Goal: Obtain resource: Obtain resource

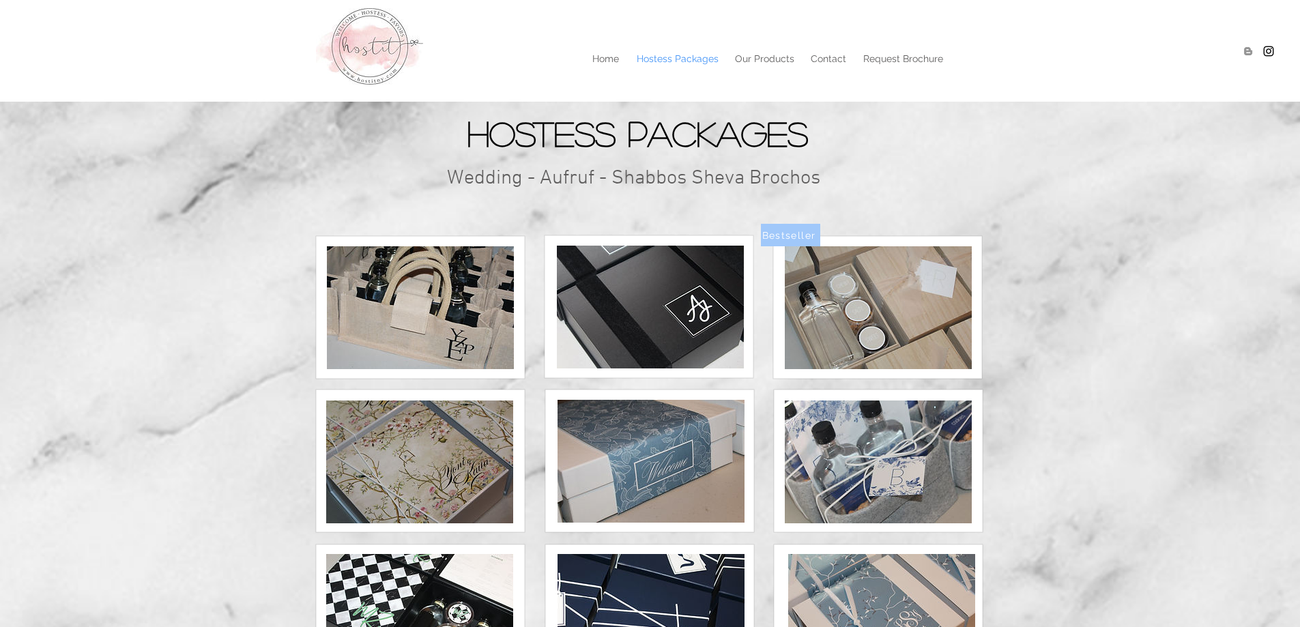
click at [696, 58] on p "Hostess Packages" at bounding box center [678, 58] width 96 height 20
click at [696, 59] on p "Hostess Packages" at bounding box center [678, 58] width 96 height 20
drag, startPoint x: 587, startPoint y: 69, endPoint x: 600, endPoint y: 56, distance: 18.3
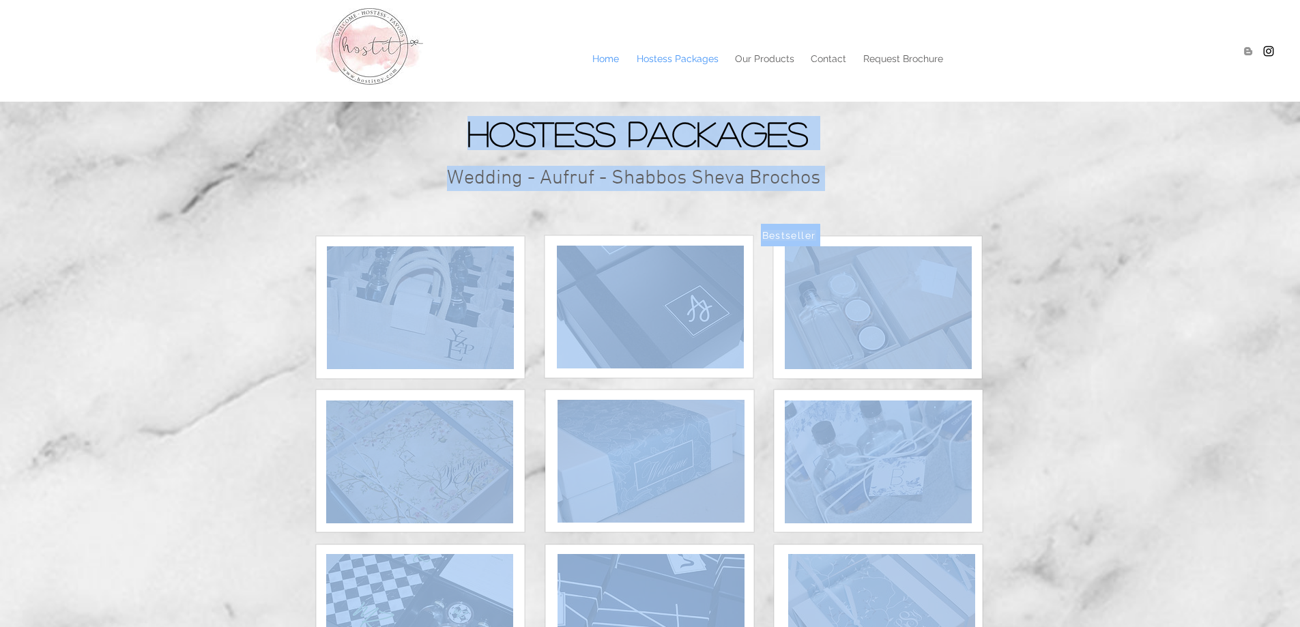
click at [600, 55] on p "Home" at bounding box center [606, 58] width 40 height 20
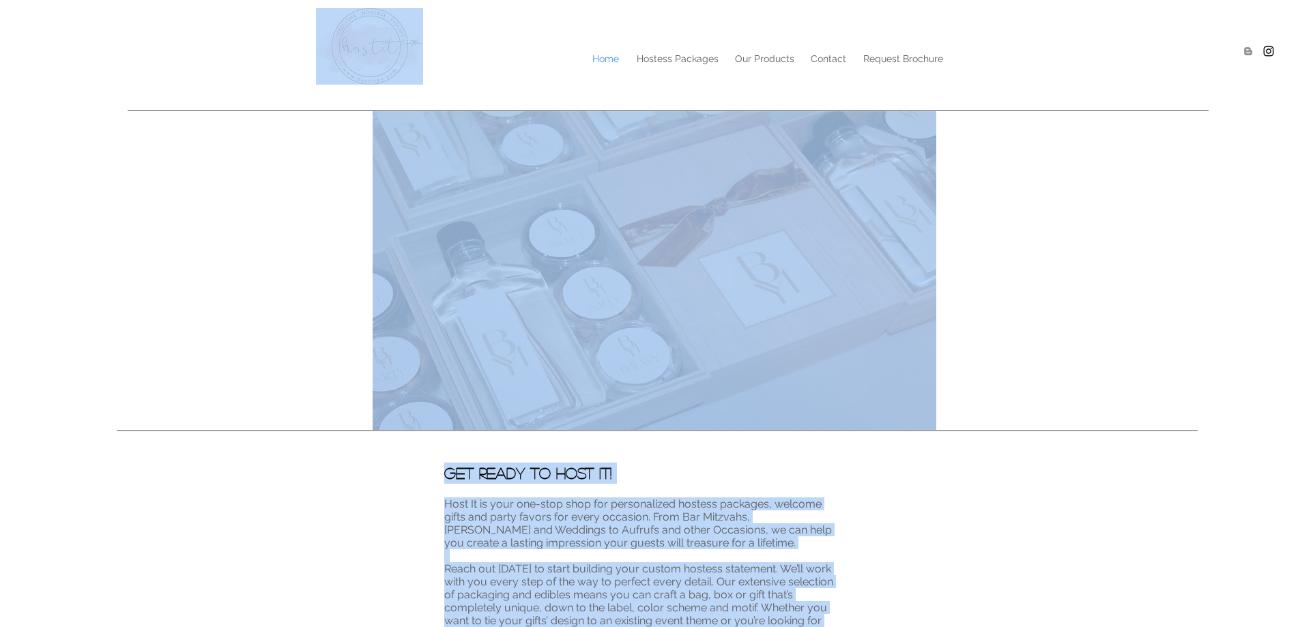
click at [307, 511] on div at bounding box center [650, 592] width 1300 height 287
click at [526, 474] on span "Get Ready to Host It!" at bounding box center [527, 473] width 167 height 15
click at [530, 529] on span "Host It is your one-stop shop for personalized hostess packages, welcome gifts …" at bounding box center [638, 524] width 388 height 52
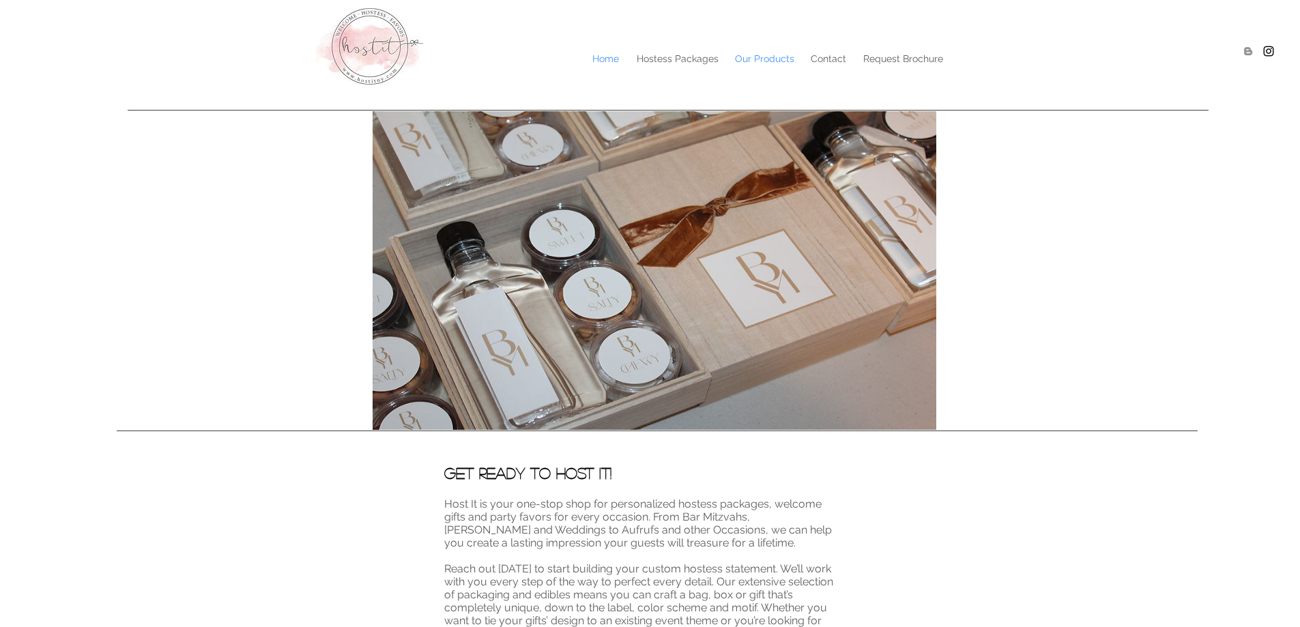
click at [774, 49] on p "Our Products" at bounding box center [764, 58] width 73 height 20
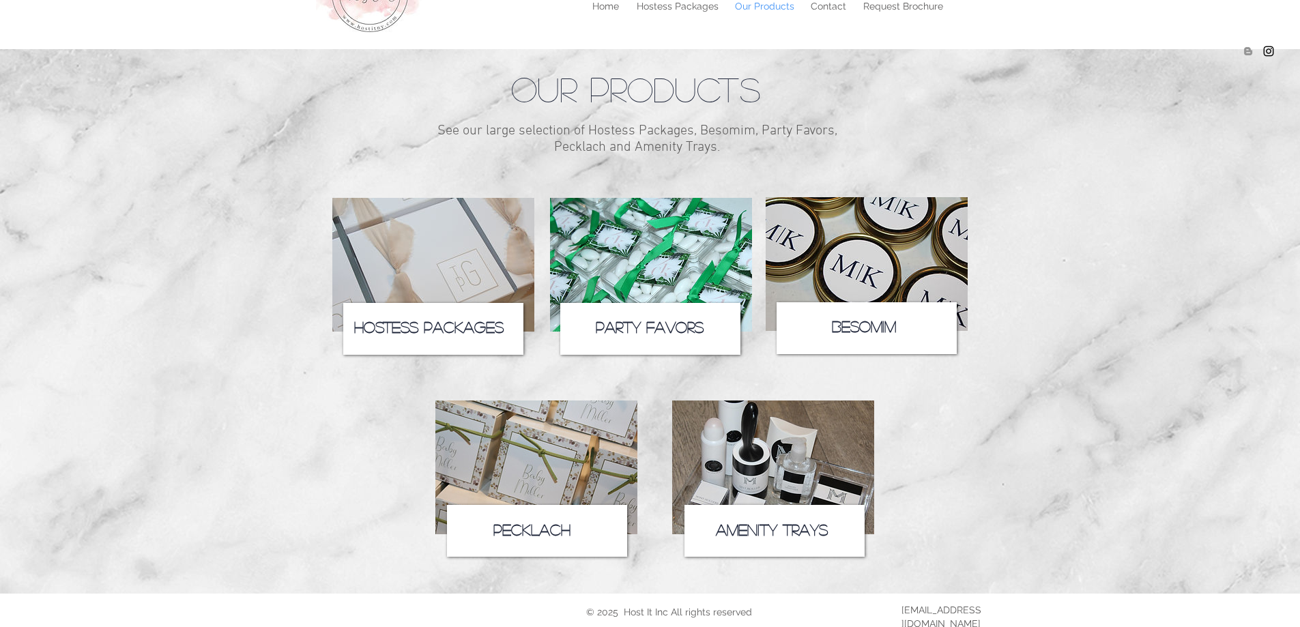
scroll to position [81, 0]
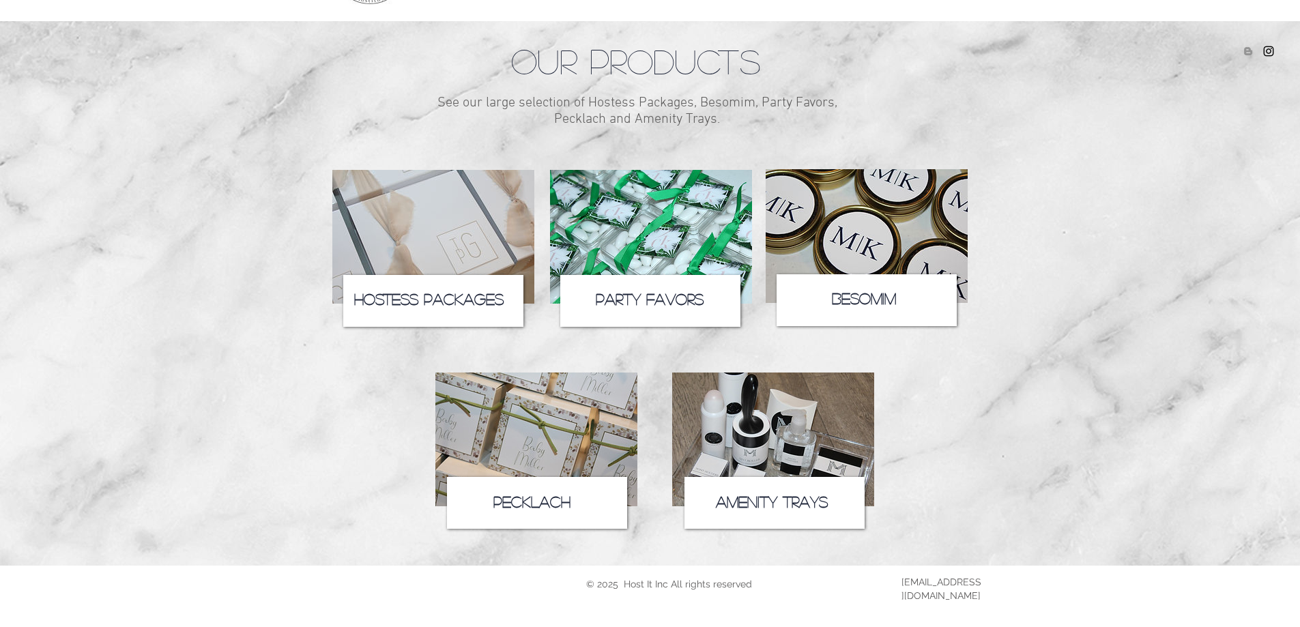
click at [782, 484] on icon at bounding box center [775, 503] width 180 height 52
click at [461, 229] on img at bounding box center [433, 237] width 202 height 134
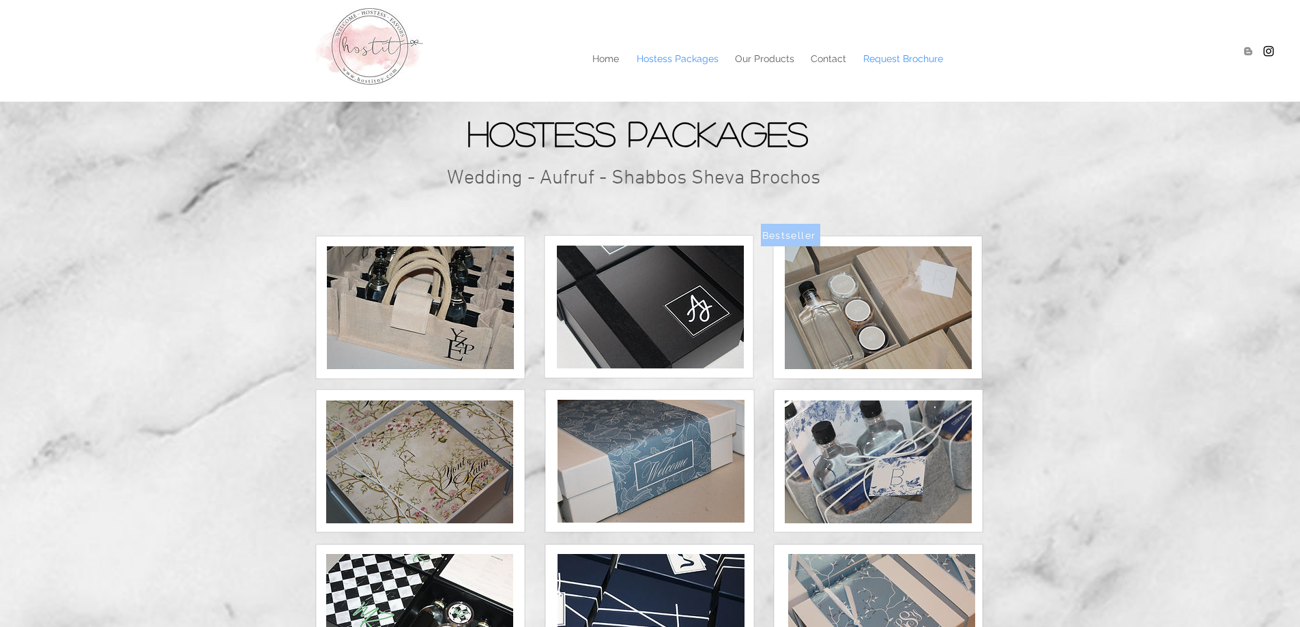
click at [906, 55] on p "Request Brochure" at bounding box center [904, 58] width 94 height 20
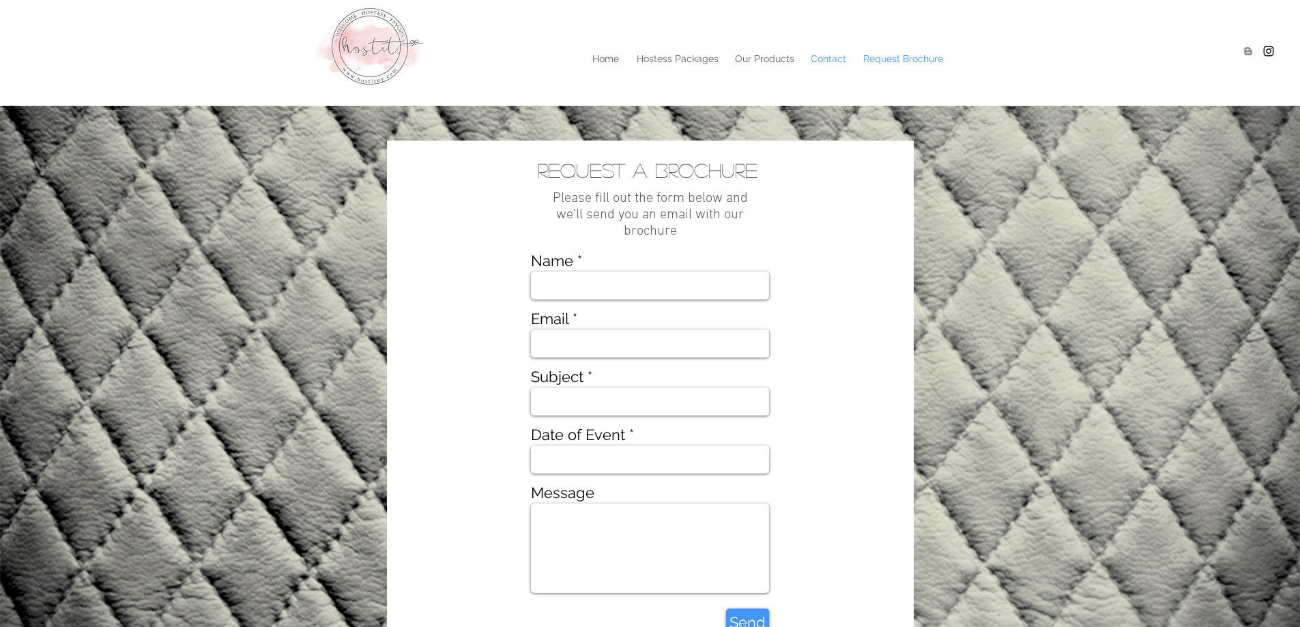
click at [827, 53] on p "Contact" at bounding box center [828, 58] width 49 height 20
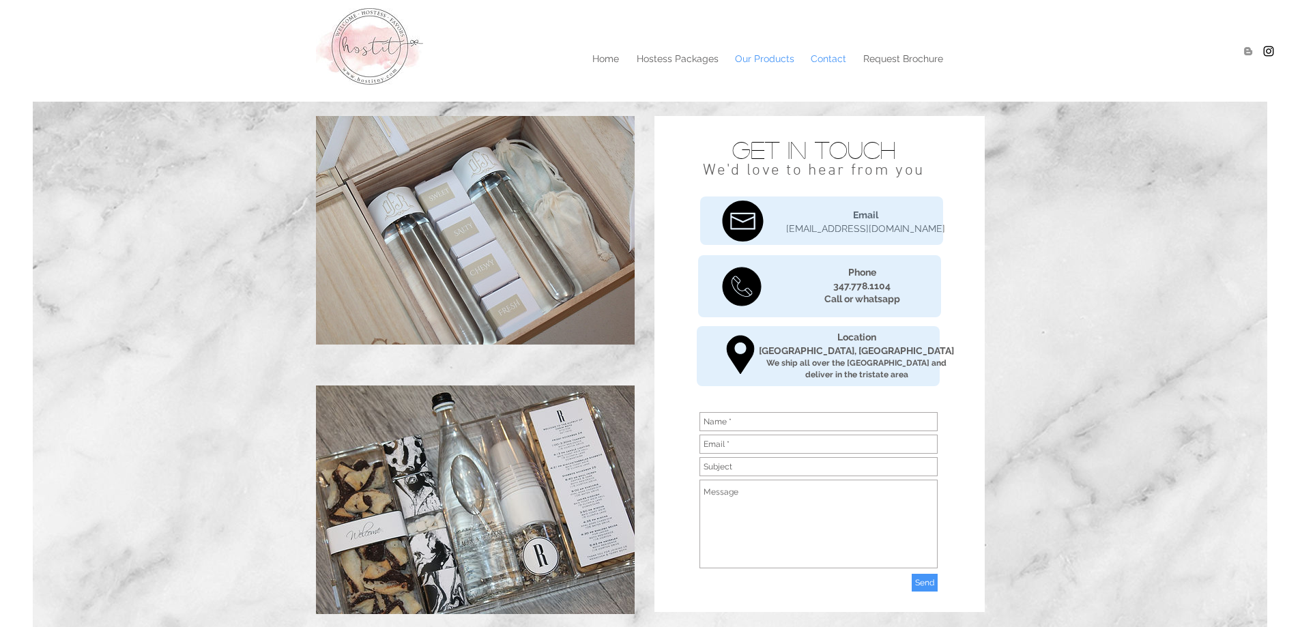
click at [763, 61] on p "Our Products" at bounding box center [764, 58] width 73 height 20
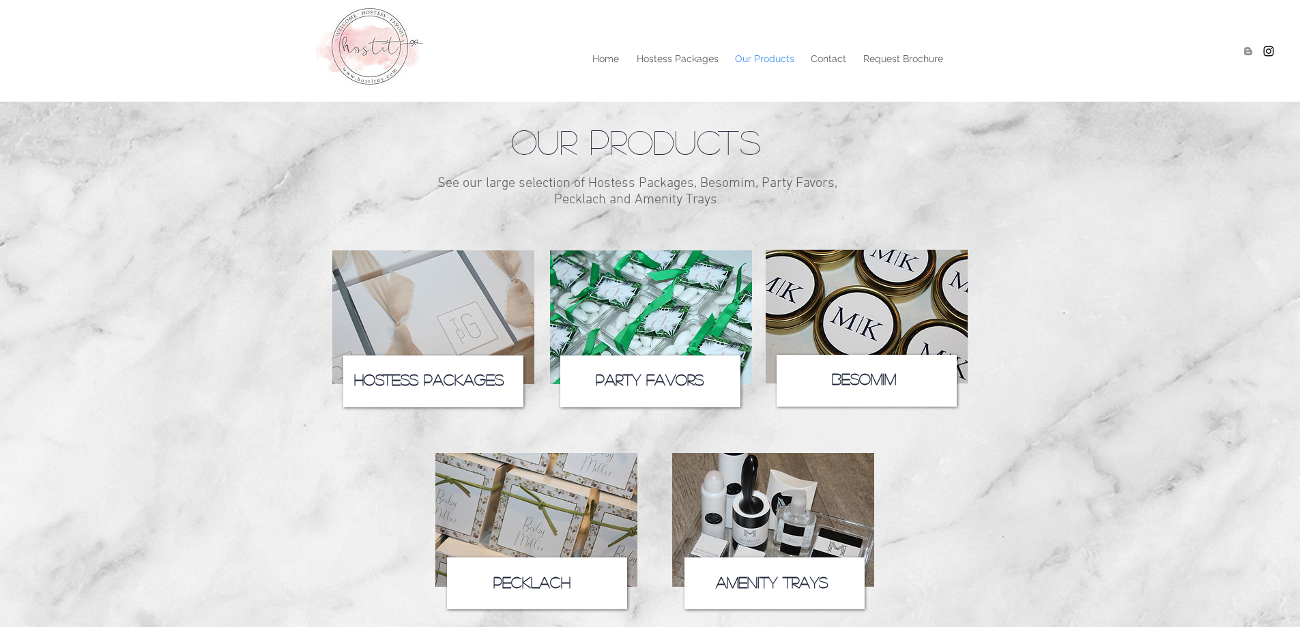
click at [613, 469] on img at bounding box center [537, 520] width 202 height 134
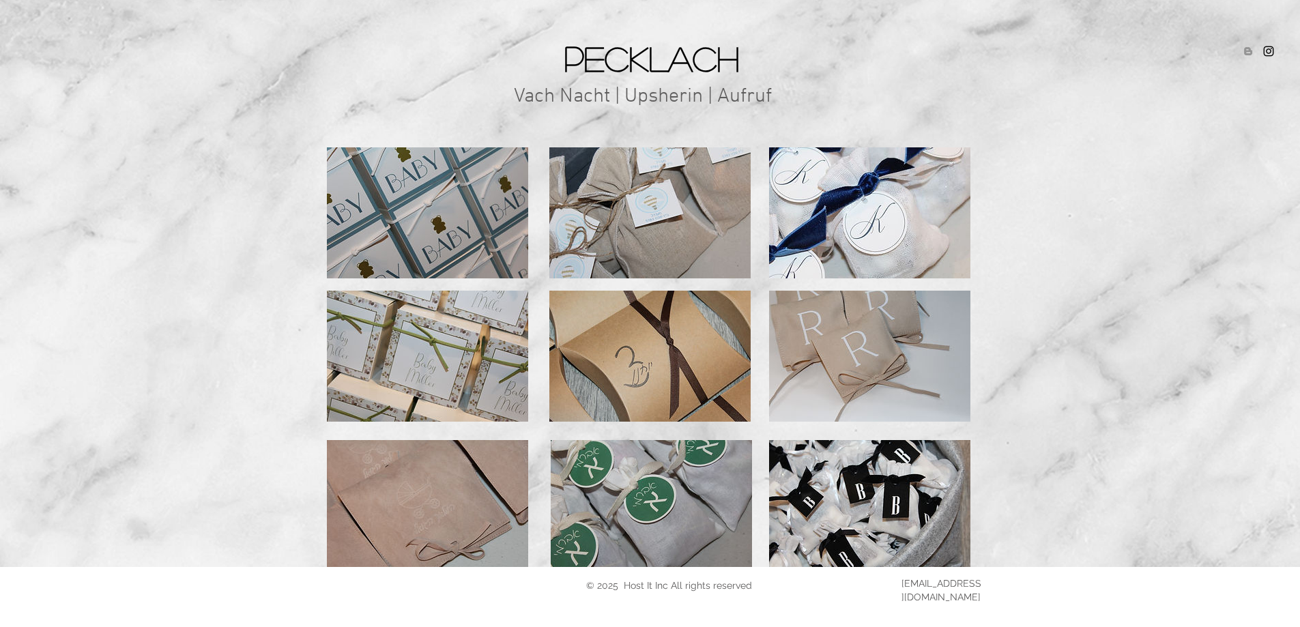
scroll to position [115, 0]
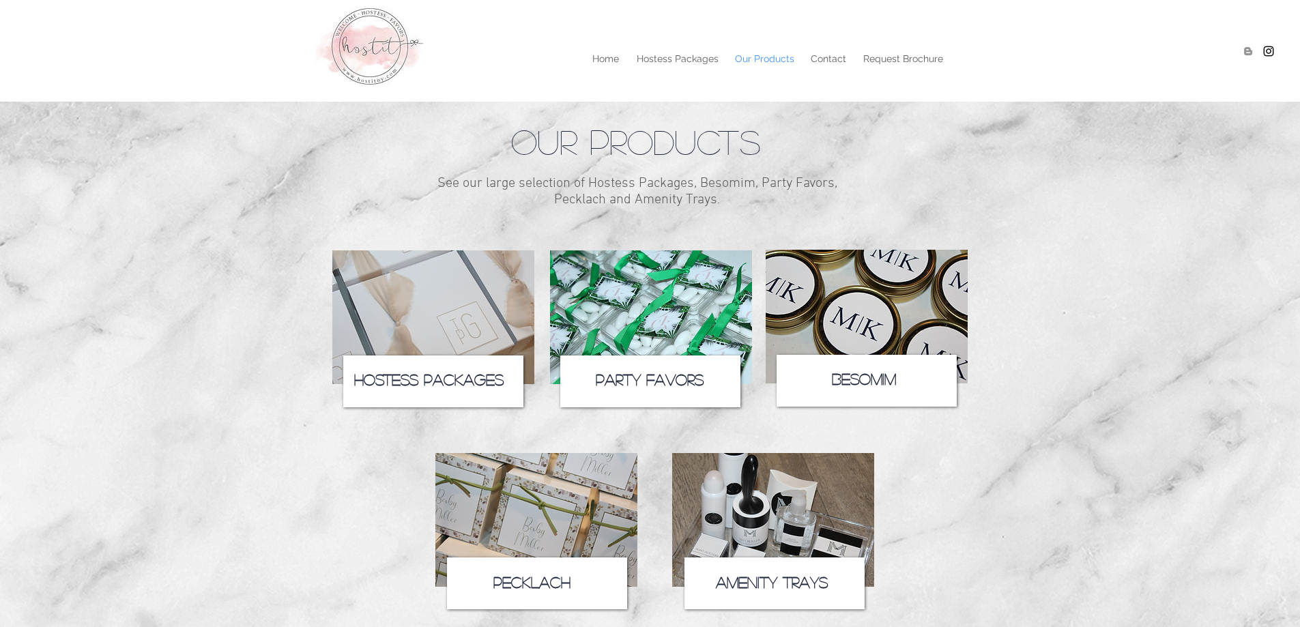
click at [470, 308] on img at bounding box center [433, 318] width 202 height 134
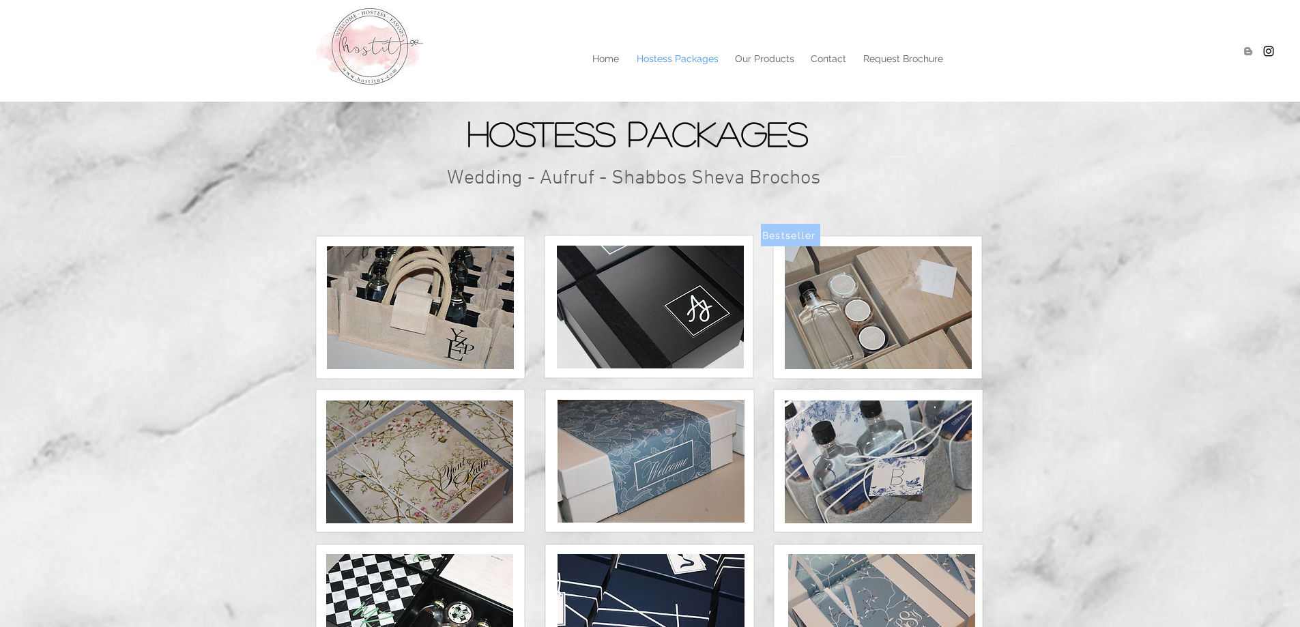
click at [390, 290] on img at bounding box center [420, 307] width 187 height 123
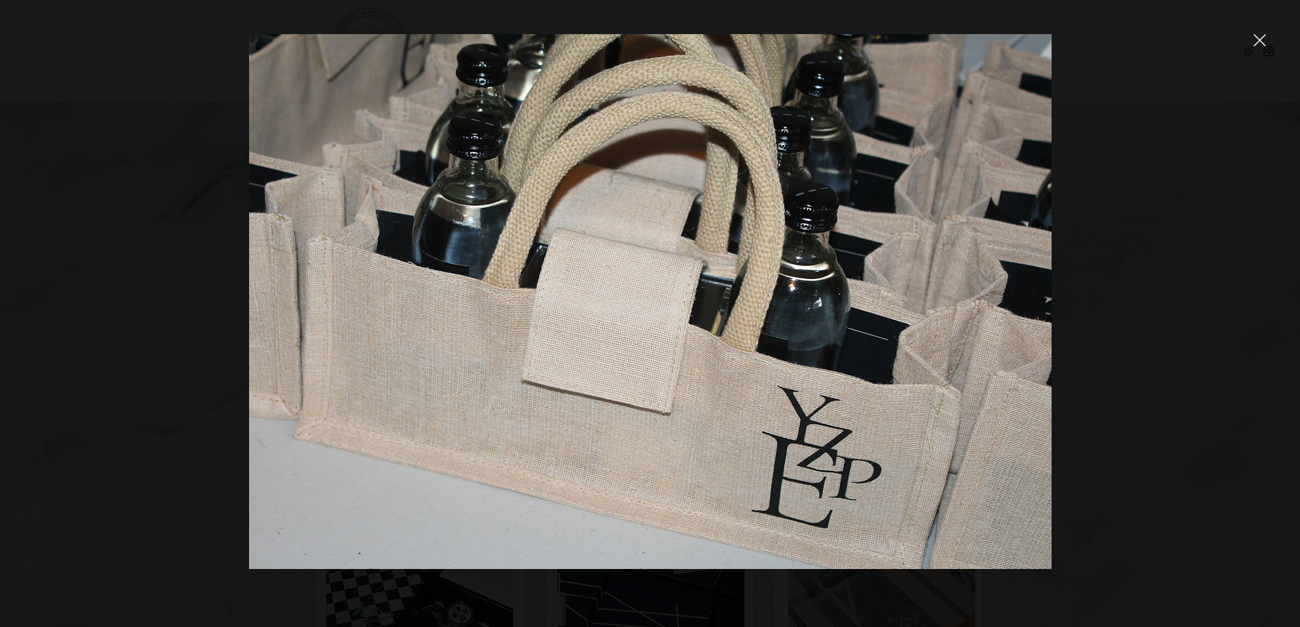
click at [1271, 41] on div at bounding box center [650, 313] width 1300 height 627
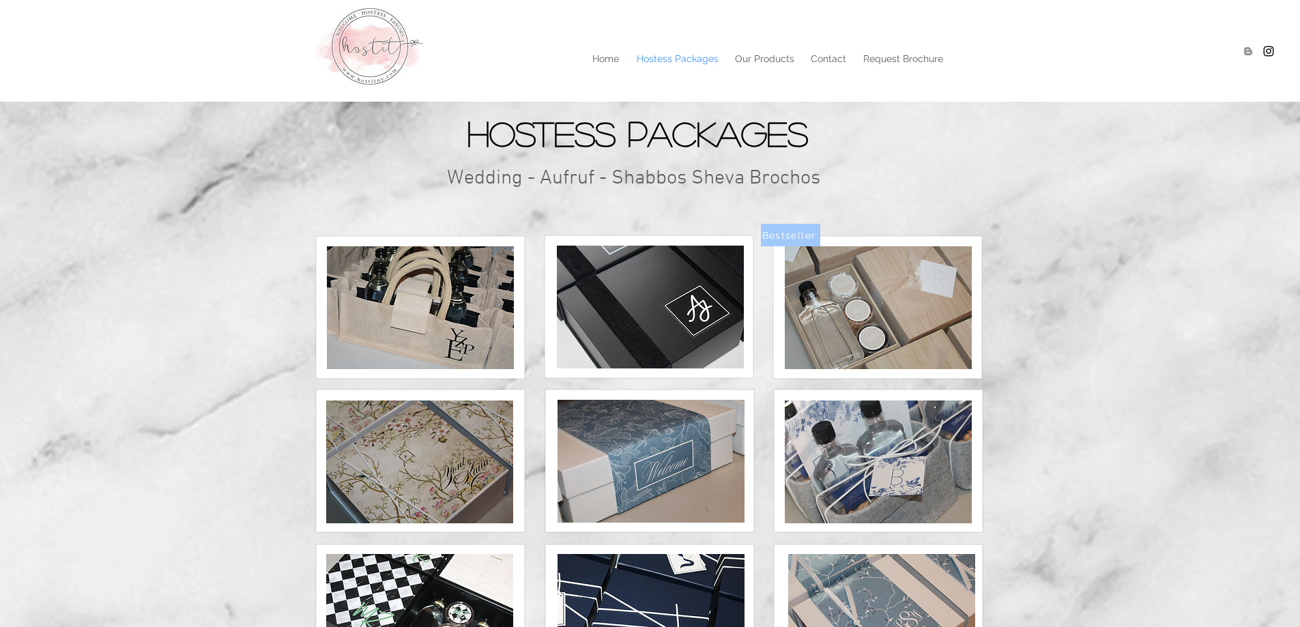
click at [1260, 35] on div at bounding box center [650, 51] width 1300 height 102
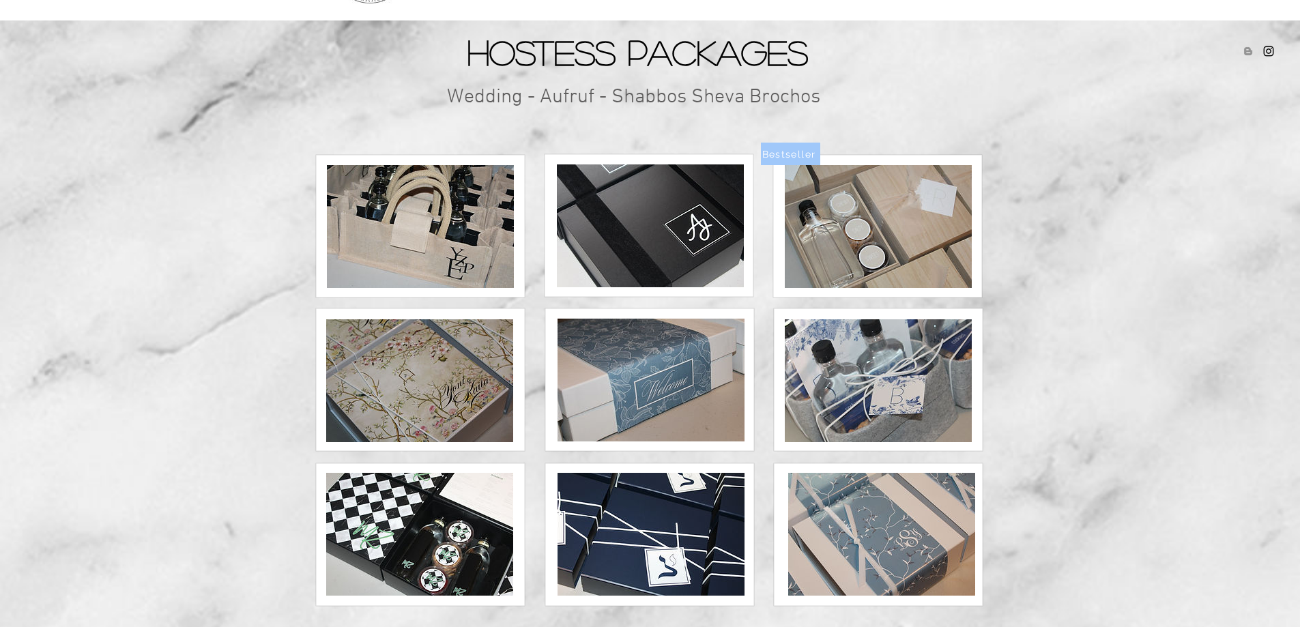
scroll to position [114, 0]
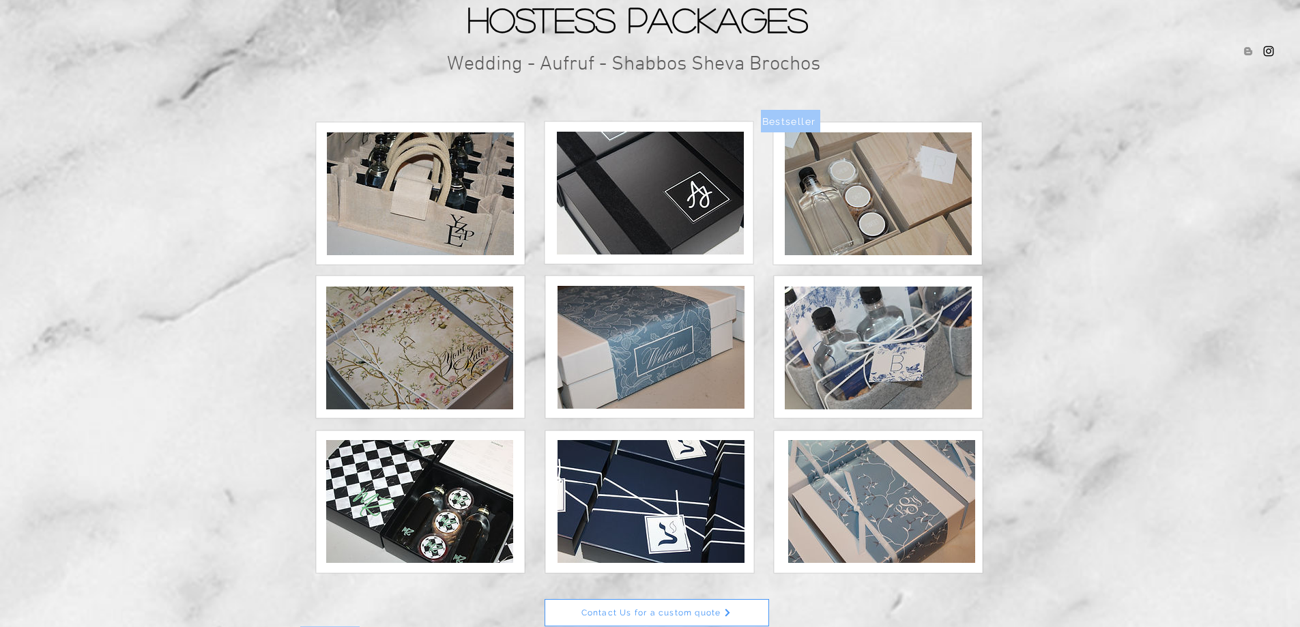
click at [929, 359] on img at bounding box center [878, 348] width 187 height 123
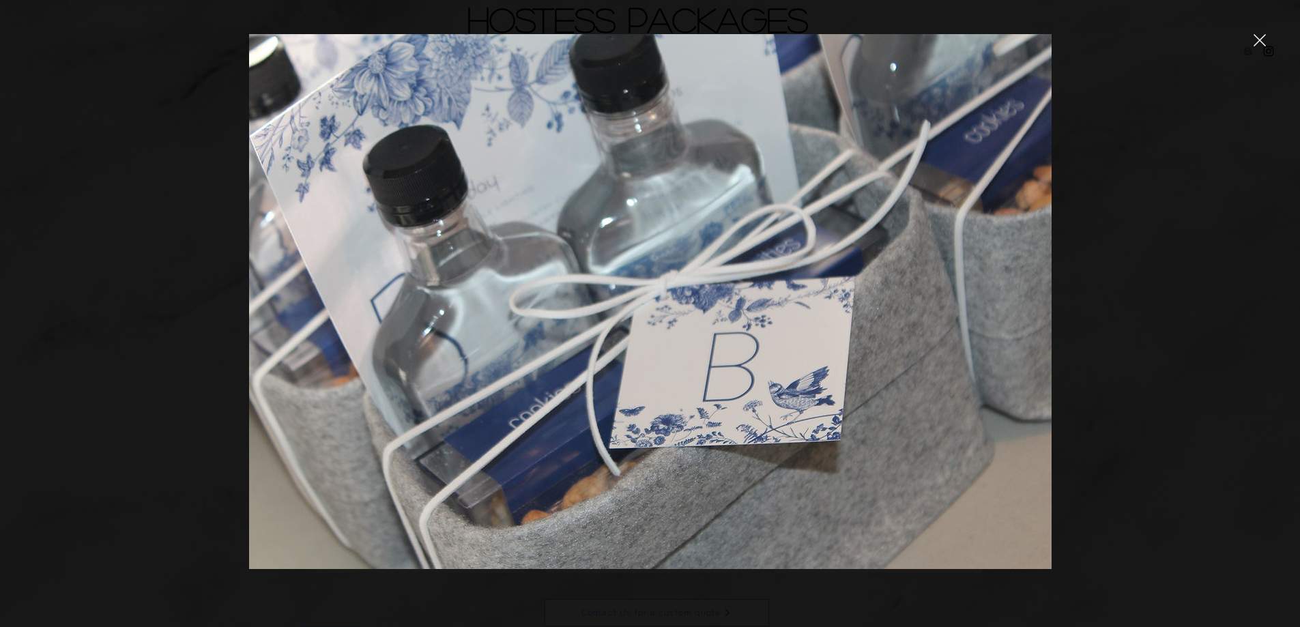
click at [1264, 42] on icon "close" at bounding box center [1260, 40] width 12 height 12
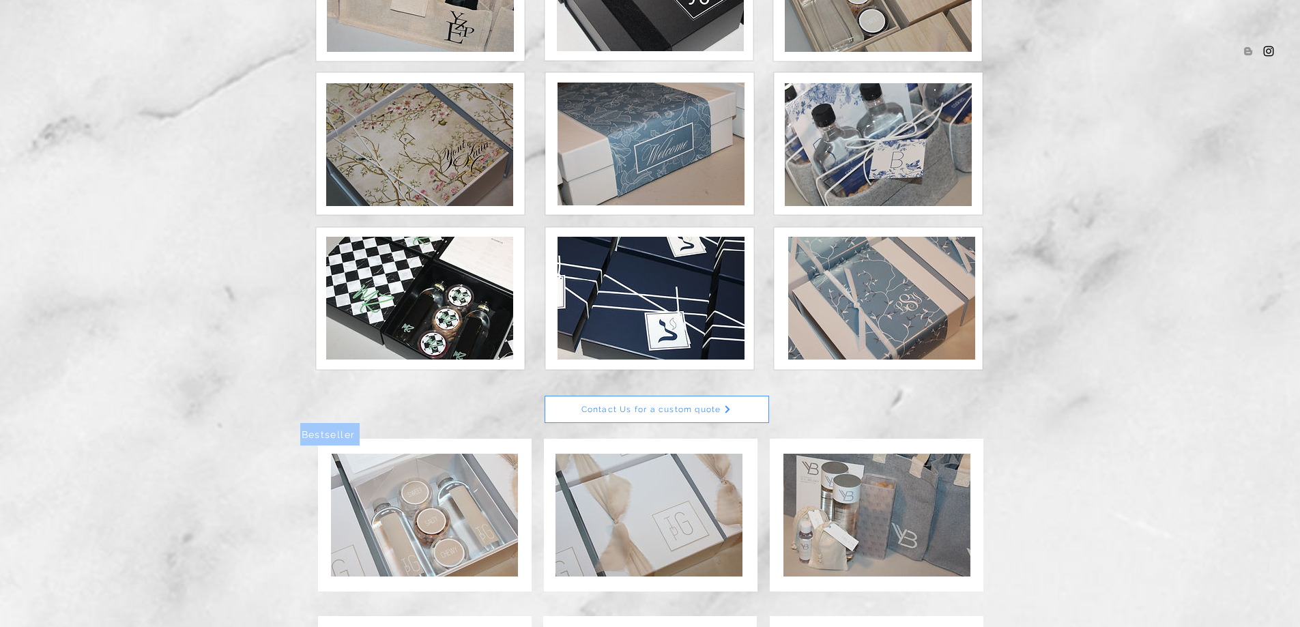
scroll to position [455, 0]
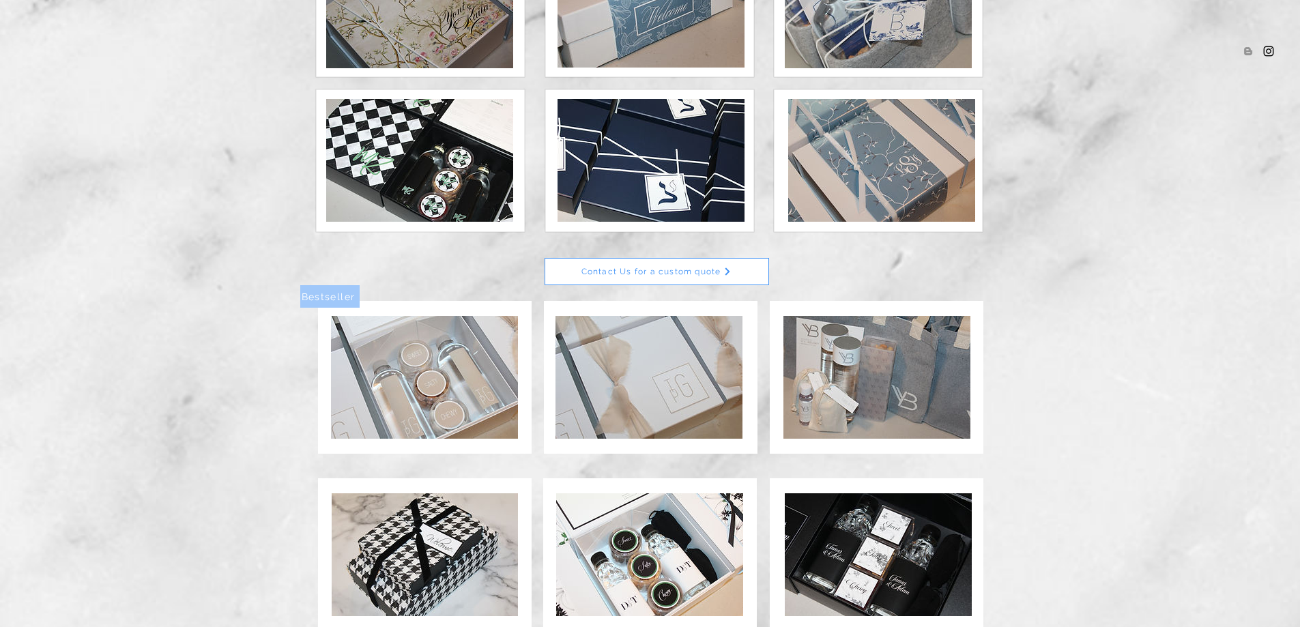
click at [486, 362] on img at bounding box center [424, 377] width 187 height 123
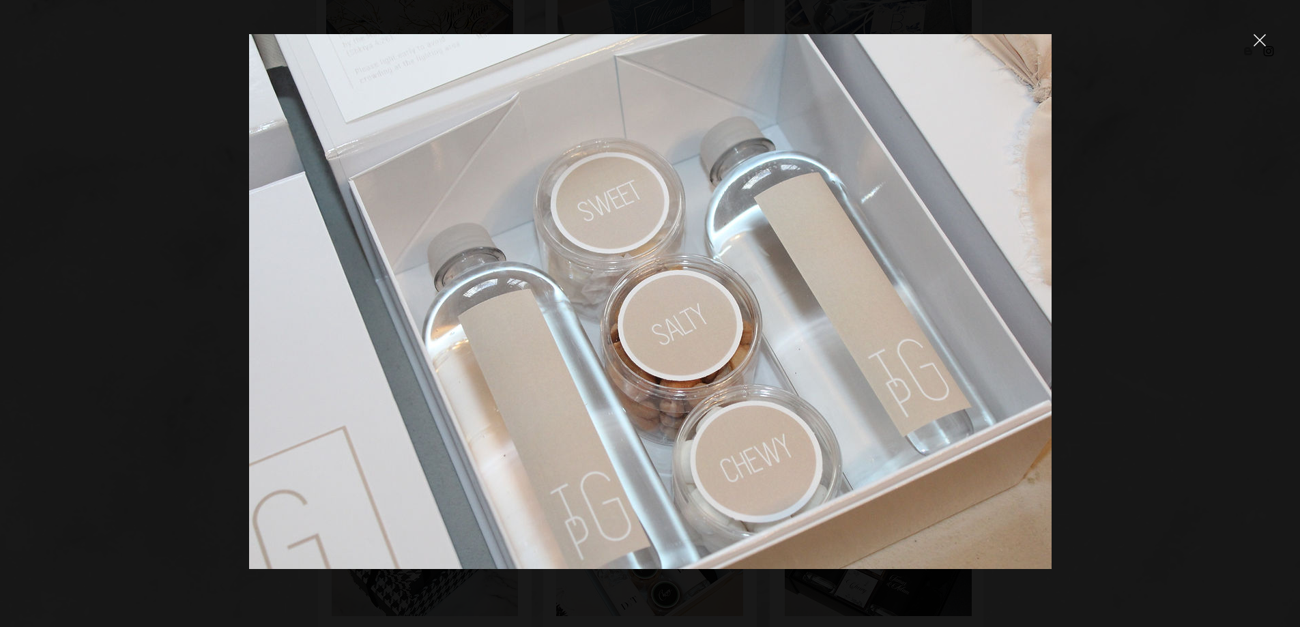
click at [1260, 40] on icon "close" at bounding box center [1261, 41] width 12 height 12
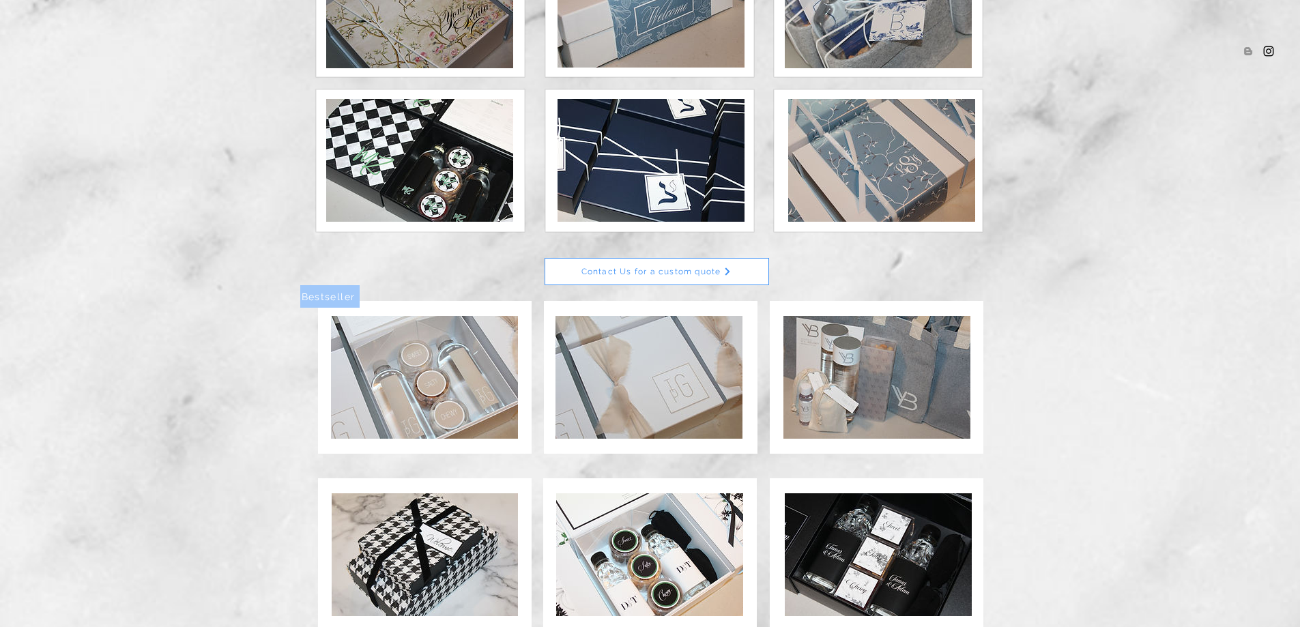
scroll to position [683, 0]
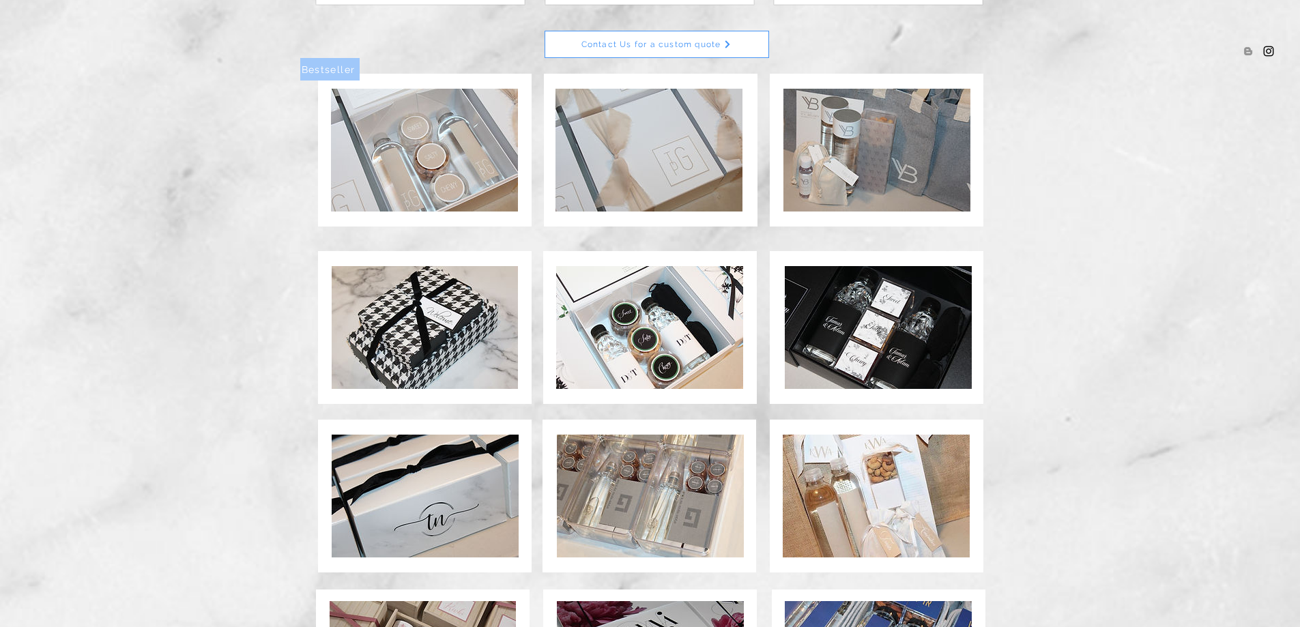
click at [689, 311] on img at bounding box center [649, 327] width 187 height 123
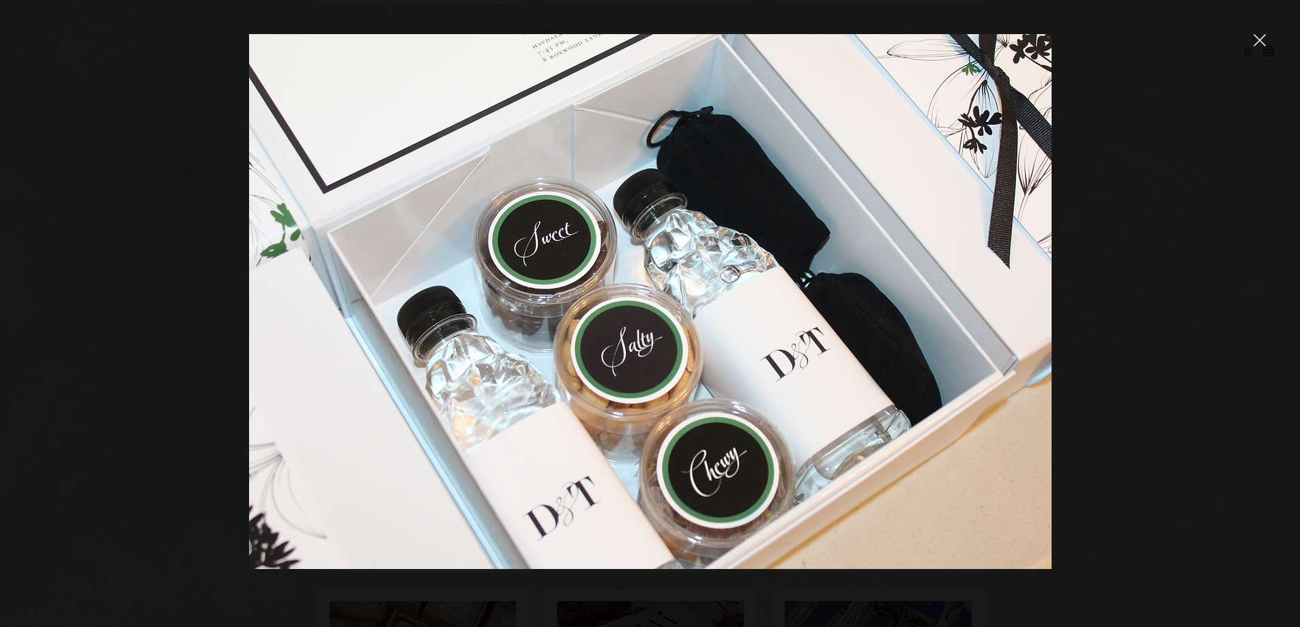
click at [1260, 41] on icon "close" at bounding box center [1261, 41] width 12 height 12
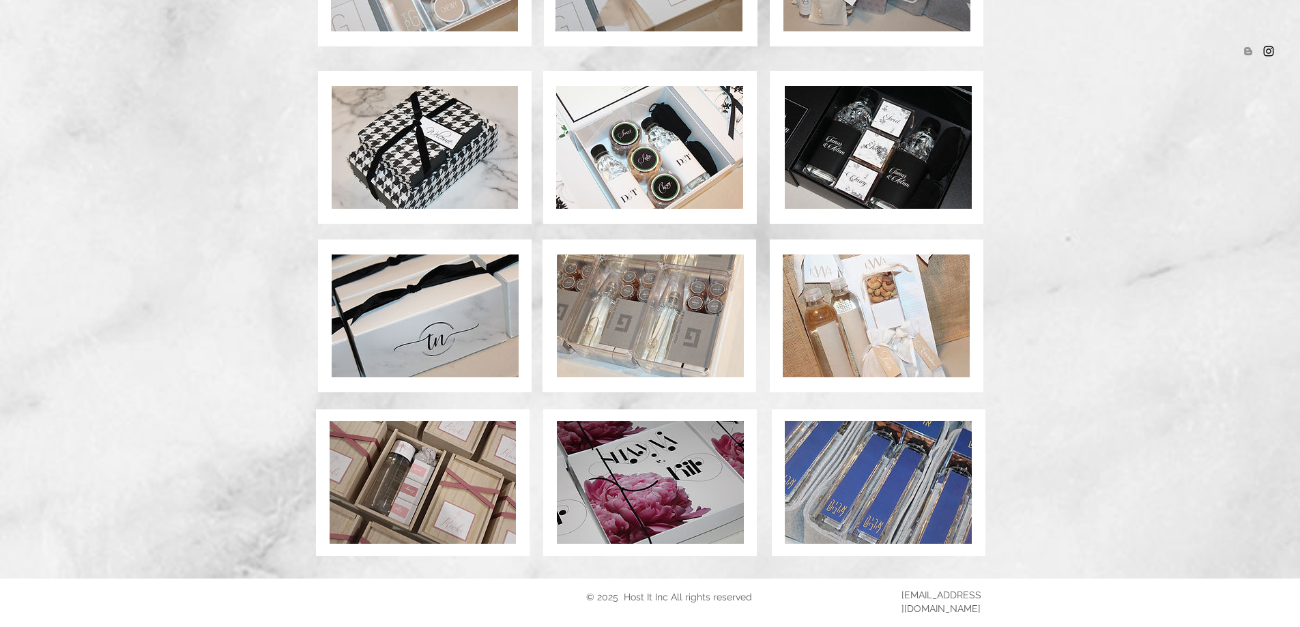
scroll to position [876, 0]
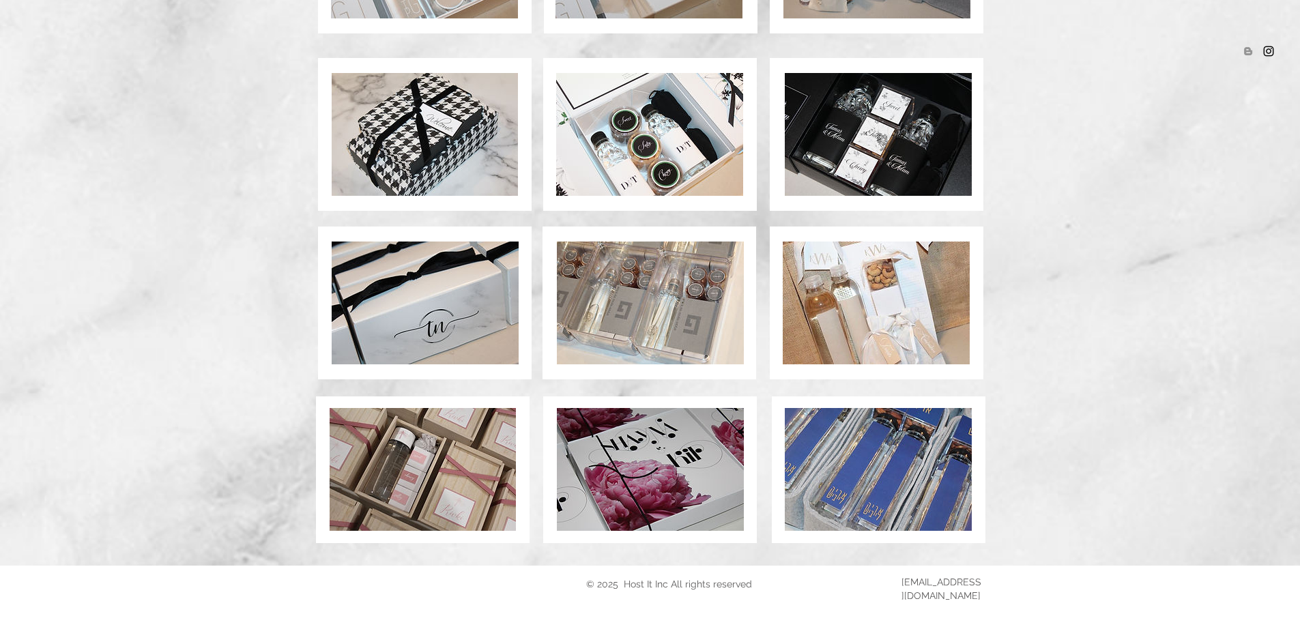
click at [673, 292] on img at bounding box center [650, 303] width 187 height 123
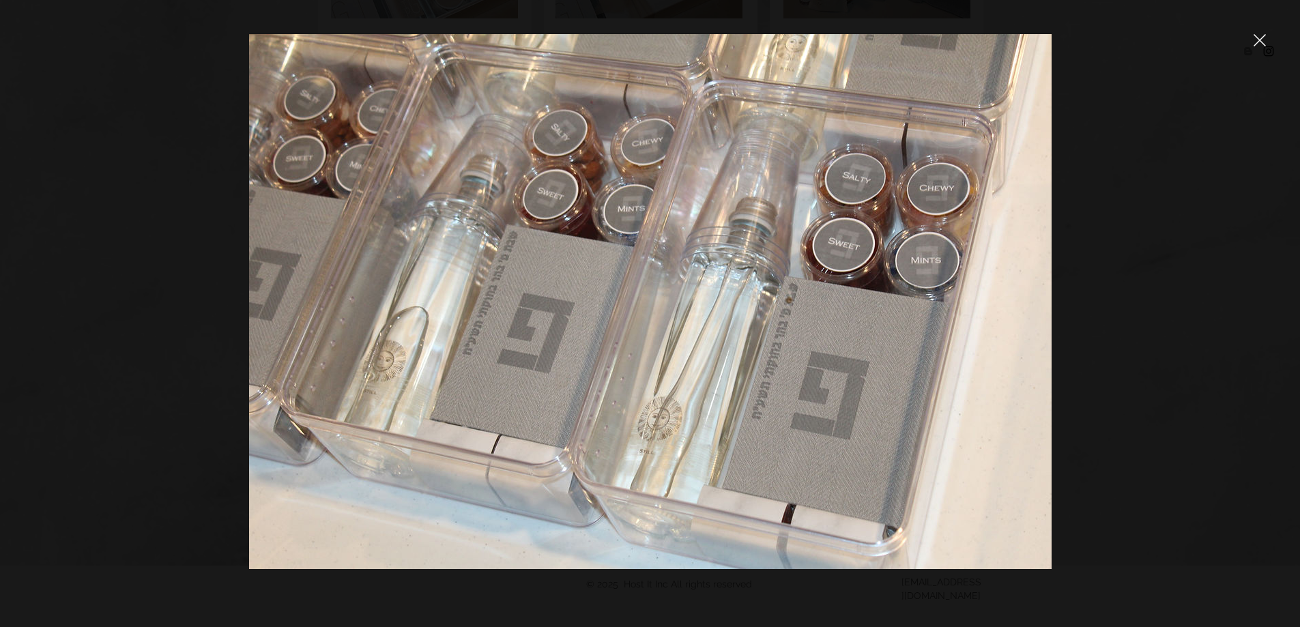
click at [1257, 44] on icon "close" at bounding box center [1261, 41] width 12 height 12
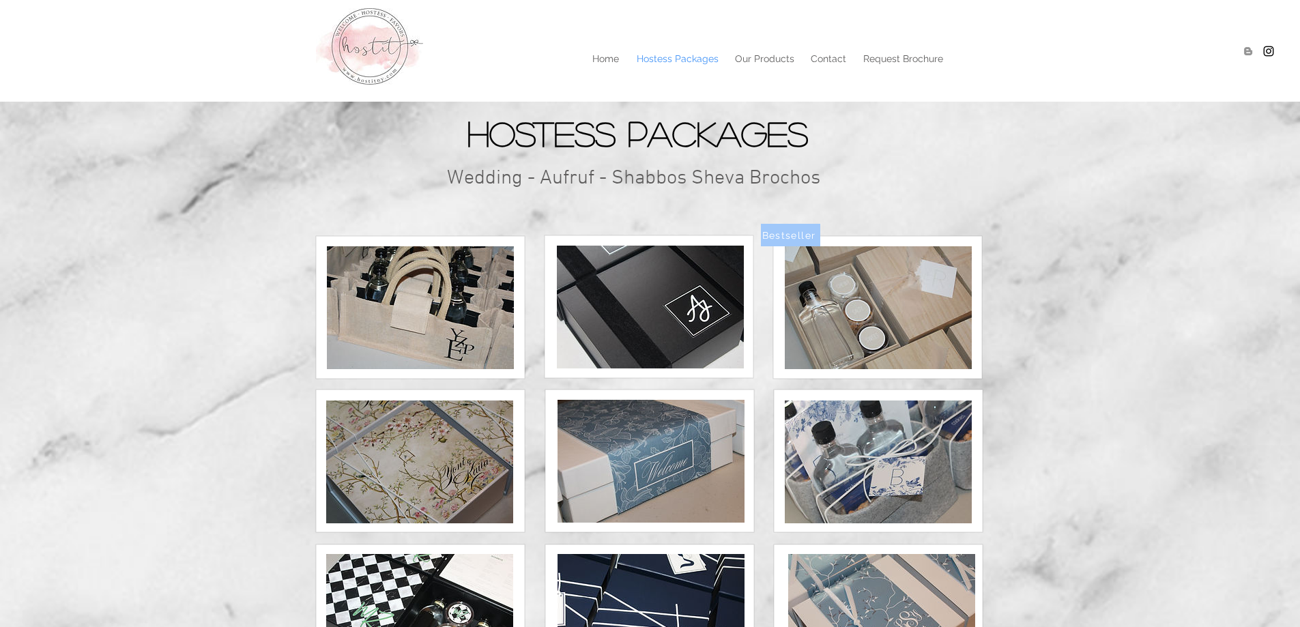
scroll to position [876, 0]
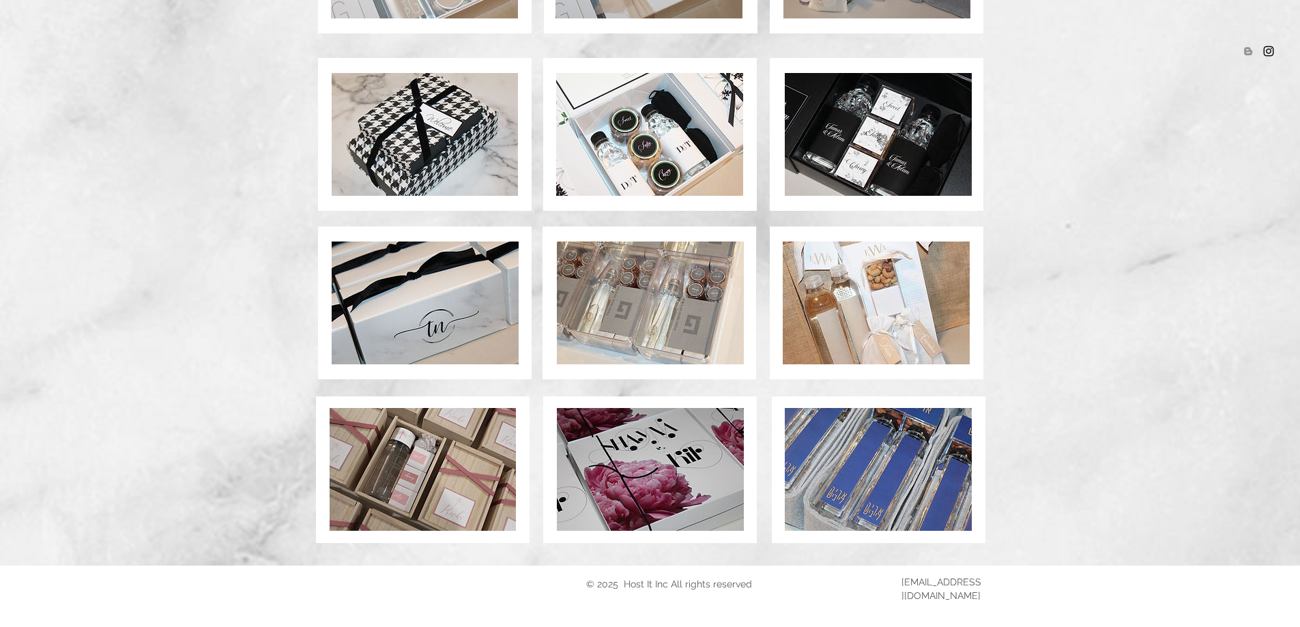
click at [862, 283] on img at bounding box center [876, 303] width 187 height 123
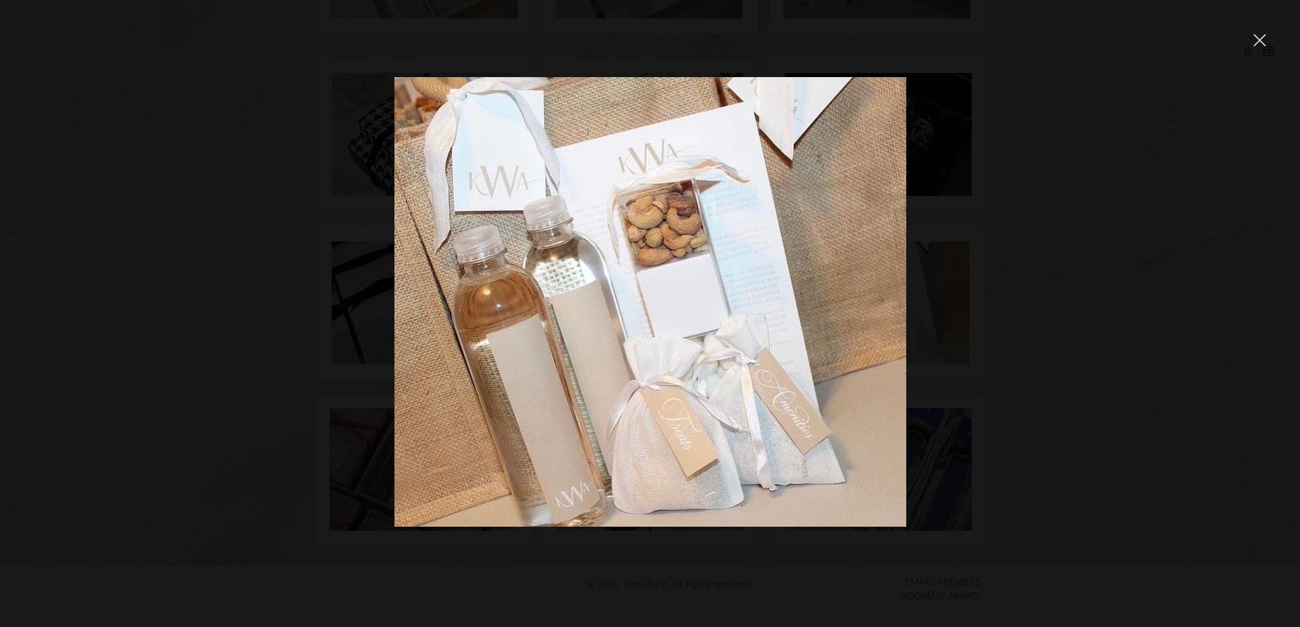
click at [1255, 35] on icon "close" at bounding box center [1261, 41] width 12 height 12
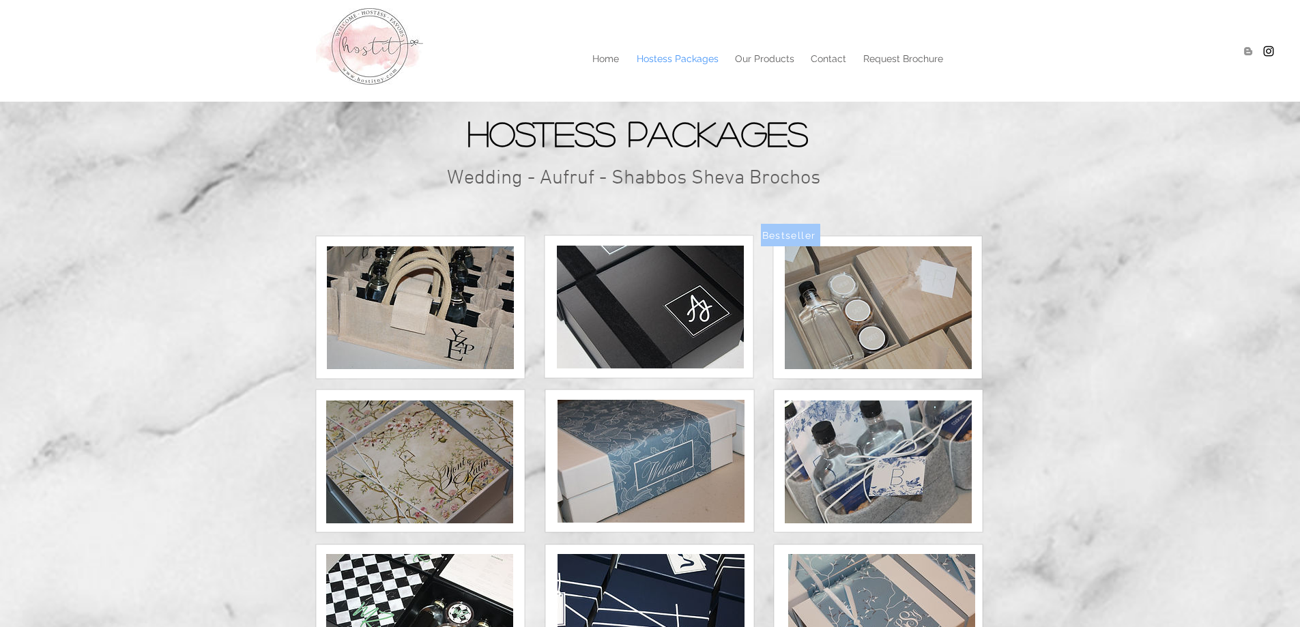
scroll to position [876, 0]
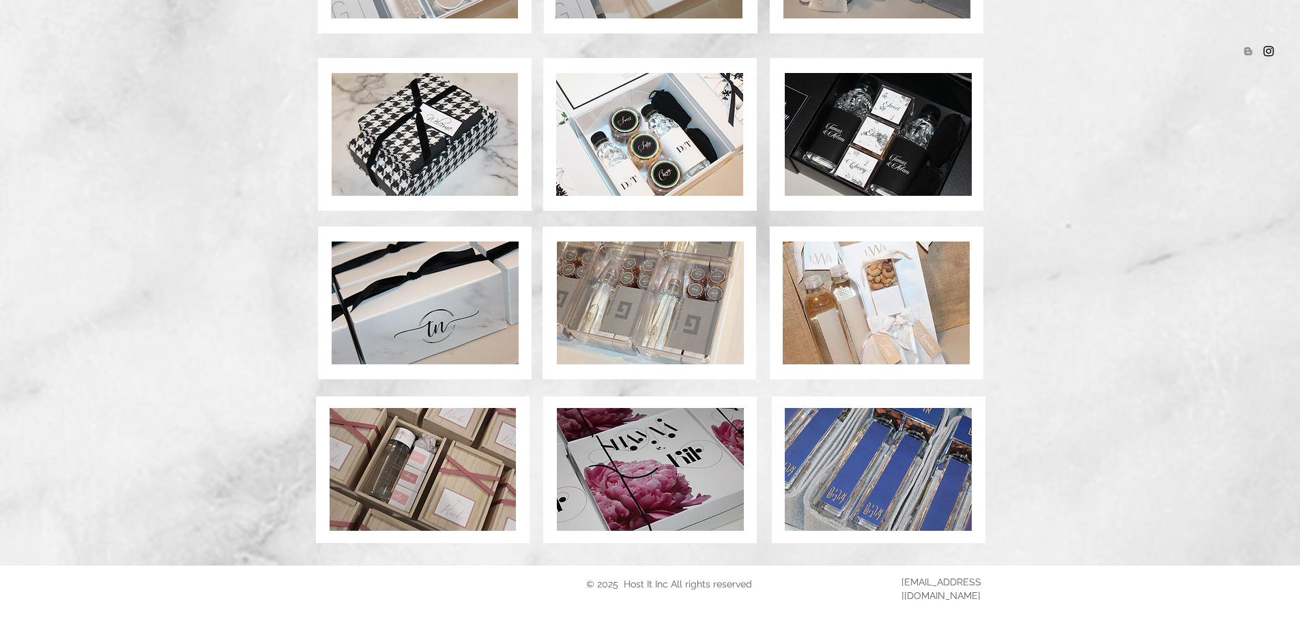
click at [404, 449] on img at bounding box center [423, 469] width 186 height 123
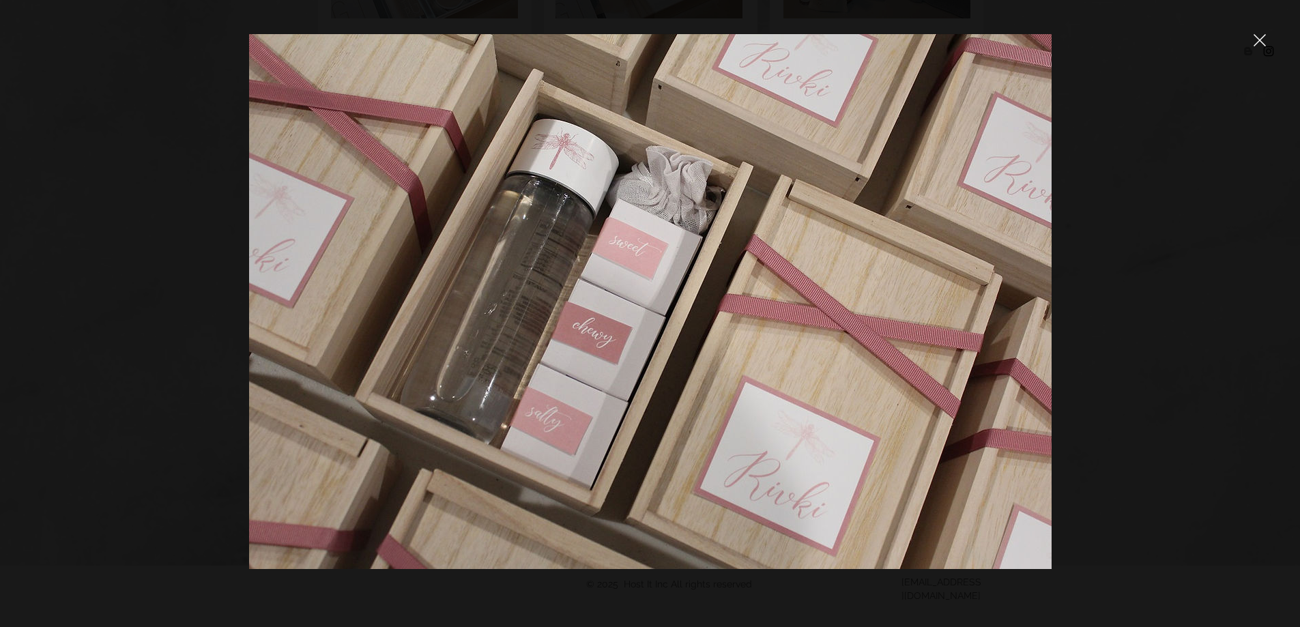
click at [1100, 241] on div at bounding box center [650, 313] width 1300 height 627
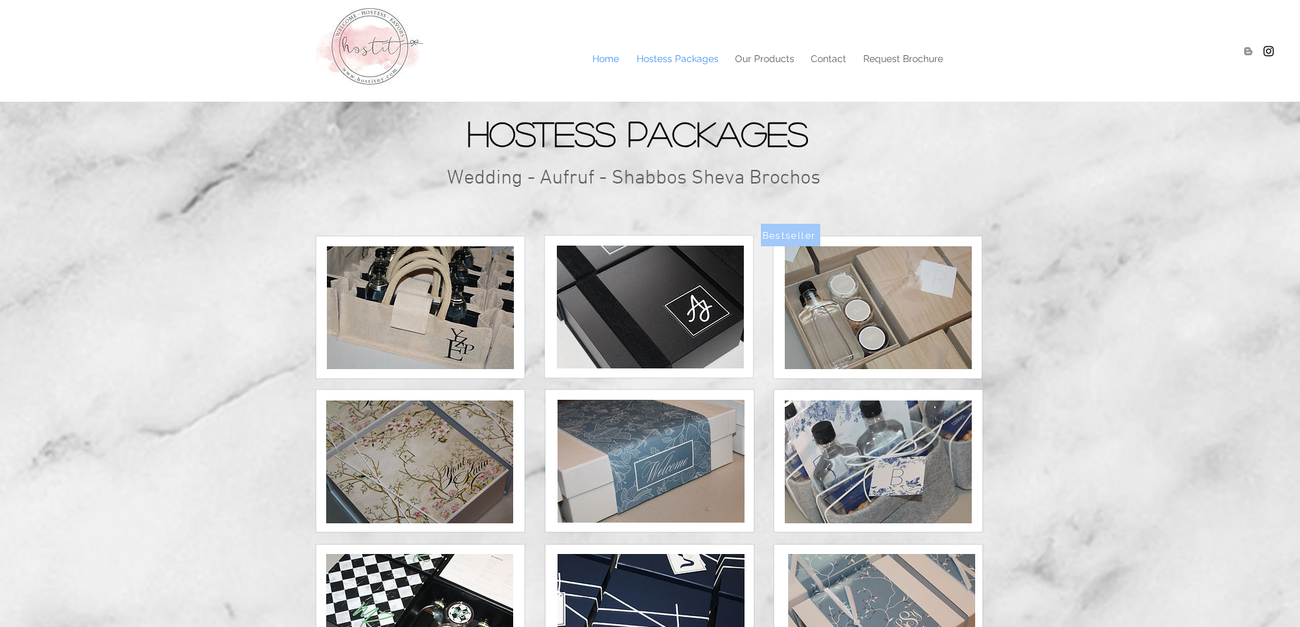
click at [597, 55] on p "Home" at bounding box center [606, 58] width 40 height 20
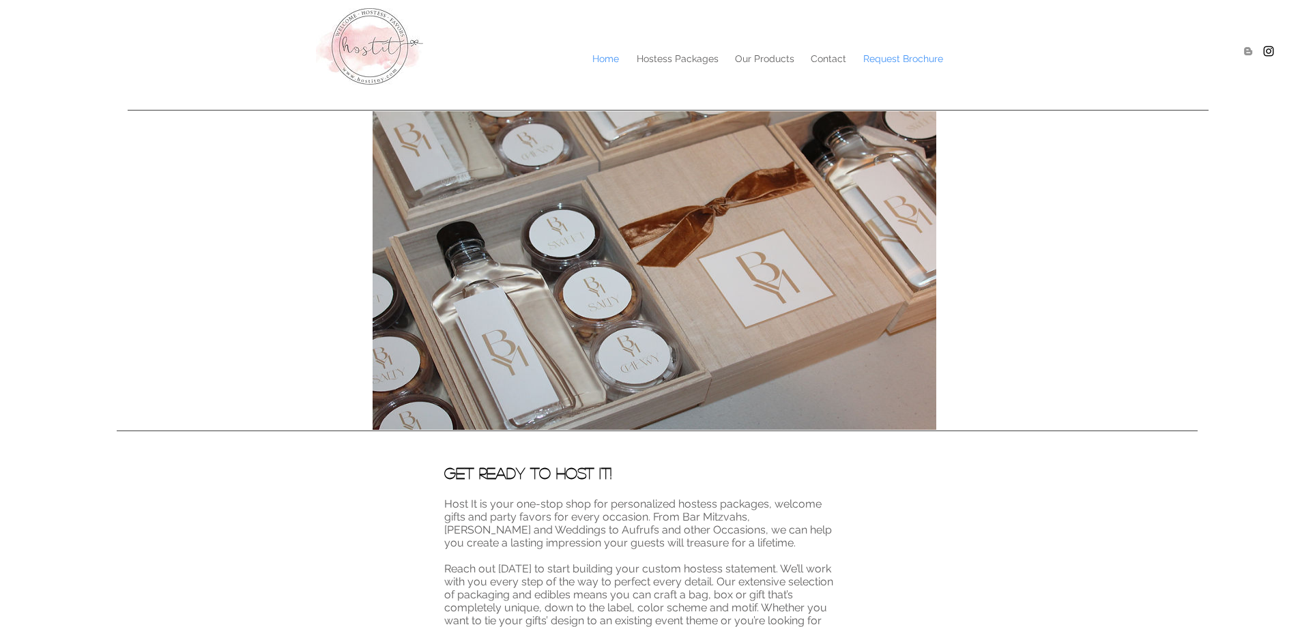
click at [942, 56] on p "Request Brochure" at bounding box center [904, 58] width 94 height 20
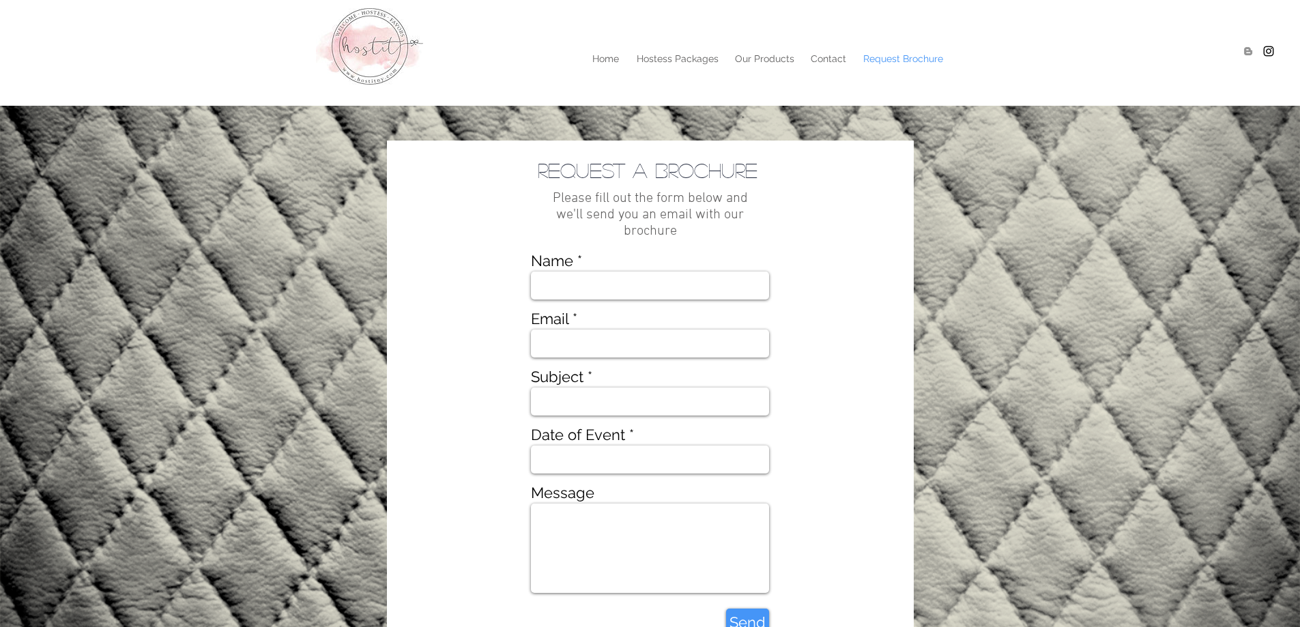
click at [717, 282] on input "Name" at bounding box center [650, 286] width 238 height 28
click at [696, 282] on input "Name" at bounding box center [650, 286] width 238 height 28
type input "Frayde"
type input "[EMAIL_ADDRESS][DOMAIN_NAME]"
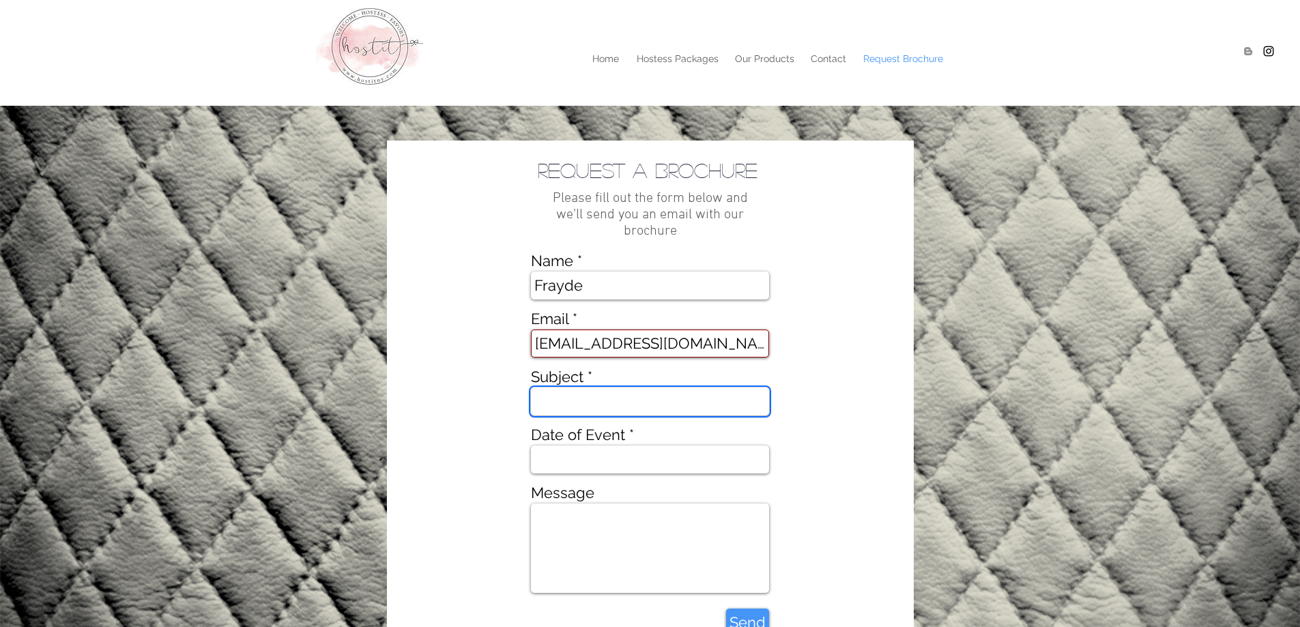
click at [671, 398] on input "Subject" at bounding box center [650, 402] width 238 height 28
click at [672, 407] on input "Cataloyge" at bounding box center [650, 402] width 238 height 28
type input "Brochure"
click at [640, 466] on input "Date of Event" at bounding box center [650, 460] width 238 height 28
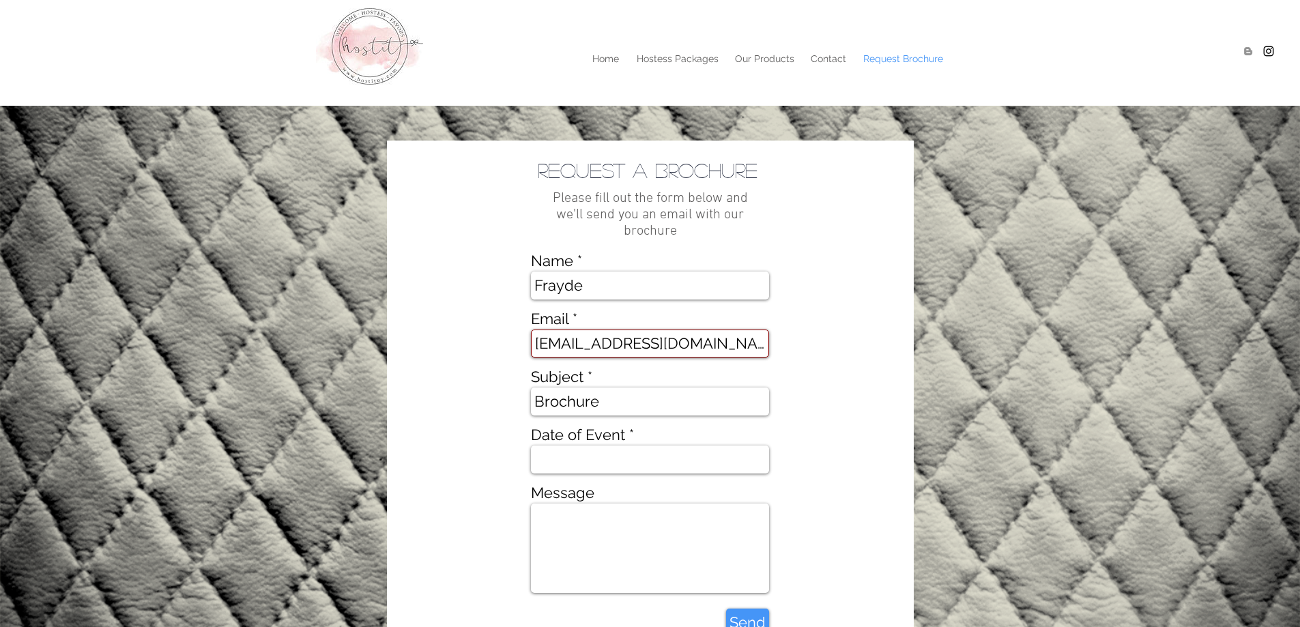
click at [640, 466] on input "Date of Event" at bounding box center [650, 460] width 238 height 28
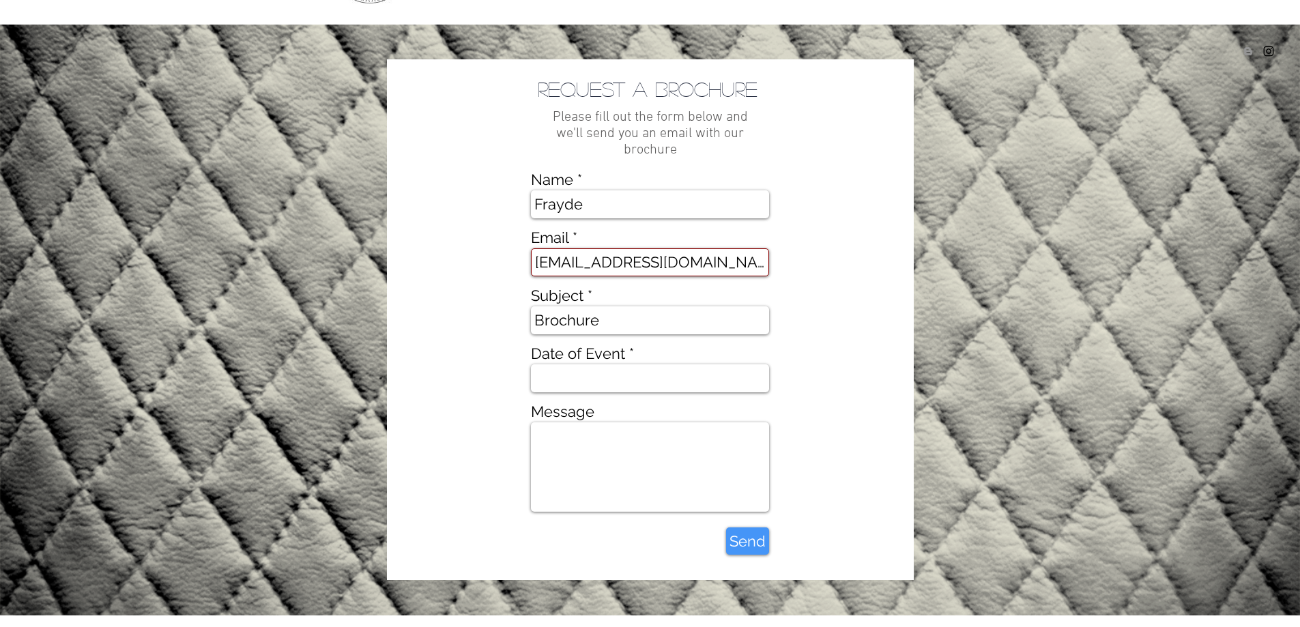
scroll to position [114, 0]
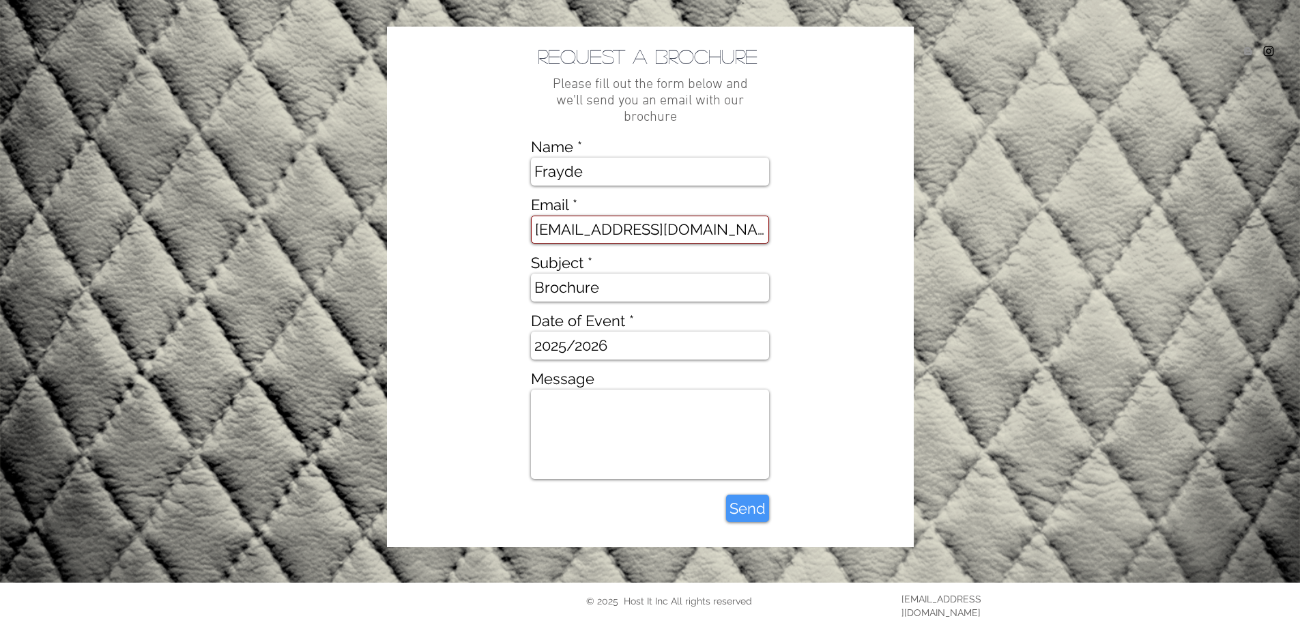
type input "2025/2026"
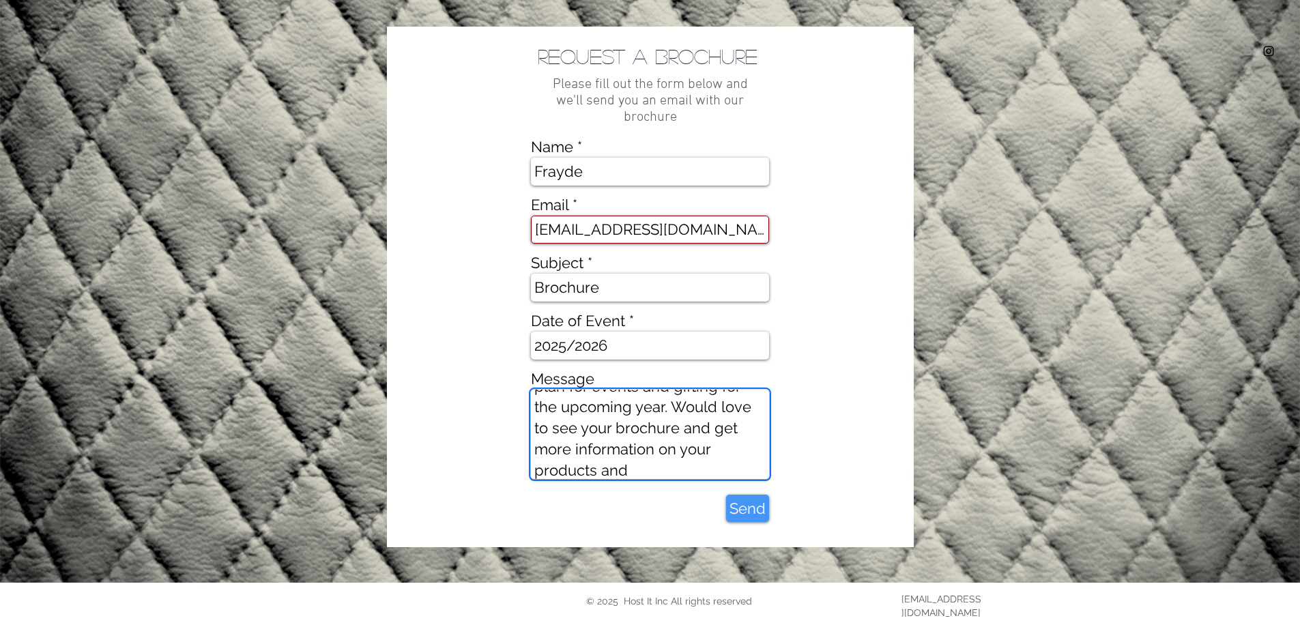
scroll to position [130, 0]
click at [687, 438] on textarea "Hi, Reaching out from the Shluchim Office. We're working on our plan for events…" at bounding box center [650, 434] width 238 height 89
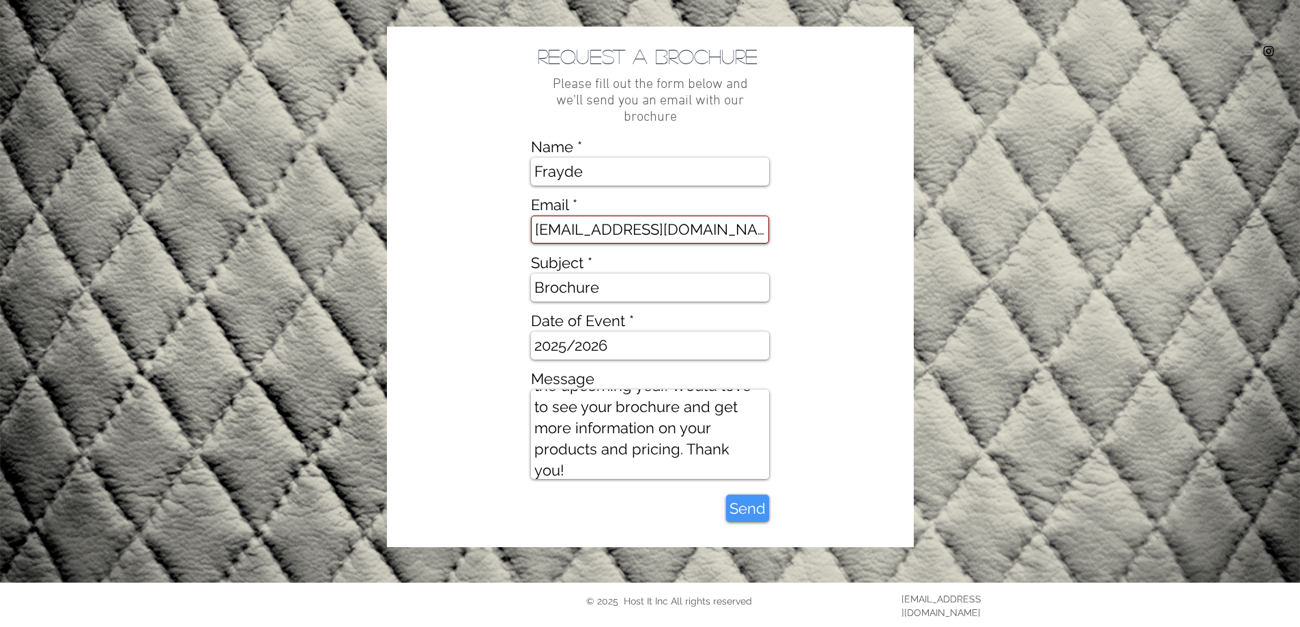
click at [707, 446] on textarea "Hi, Reaching out from the Shluchim Office. We're working on our plan for events…" at bounding box center [650, 434] width 238 height 89
click at [707, 447] on textarea "Hi, Reaching out from the Shluchim Office. We're working on our plan for events…" at bounding box center [650, 434] width 238 height 89
click at [723, 471] on textarea "Hi, Reaching out from the Shluchim Office. We're working on our plan for events…" at bounding box center [650, 434] width 238 height 89
click at [614, 470] on textarea "Hi, Reaching out from the Shluchim Office. We're working on our plan for events…" at bounding box center [650, 434] width 238 height 89
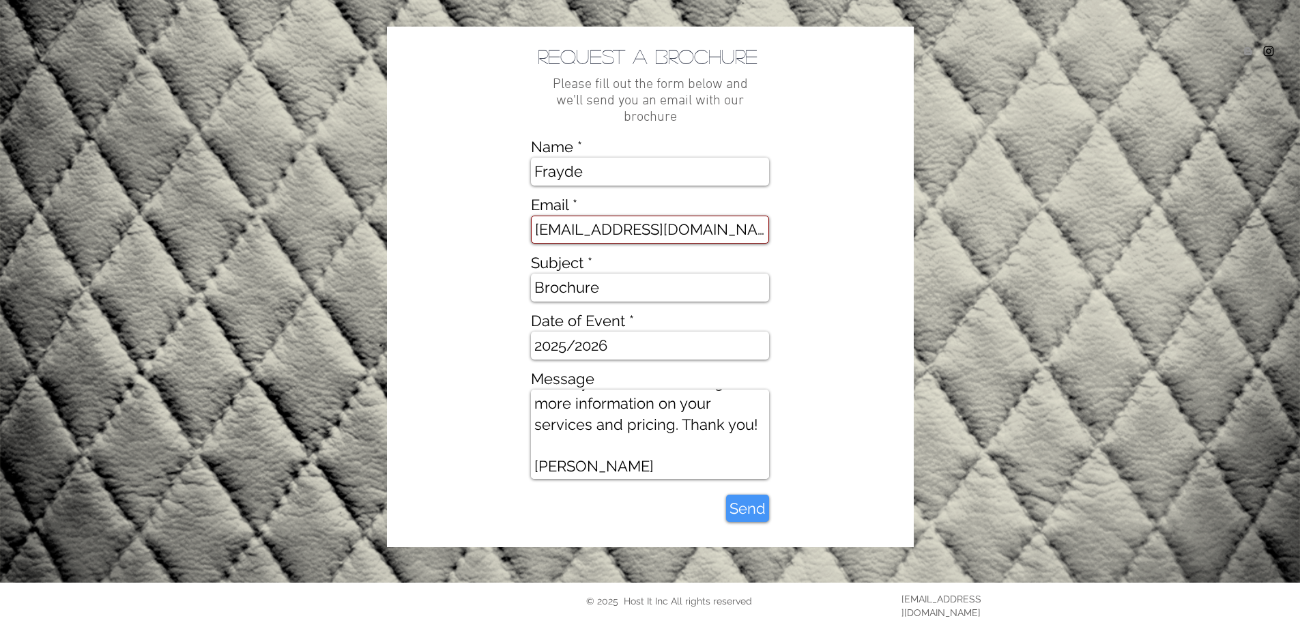
click at [614, 470] on textarea "Hi, Reaching out from the Shluchim Office. We're working on our plan for events…" at bounding box center [650, 434] width 238 height 89
type textarea "Hi, Reaching out from the Shluchim Office. We're working on our plan for events…"
click at [743, 511] on span "Send" at bounding box center [748, 508] width 36 height 21
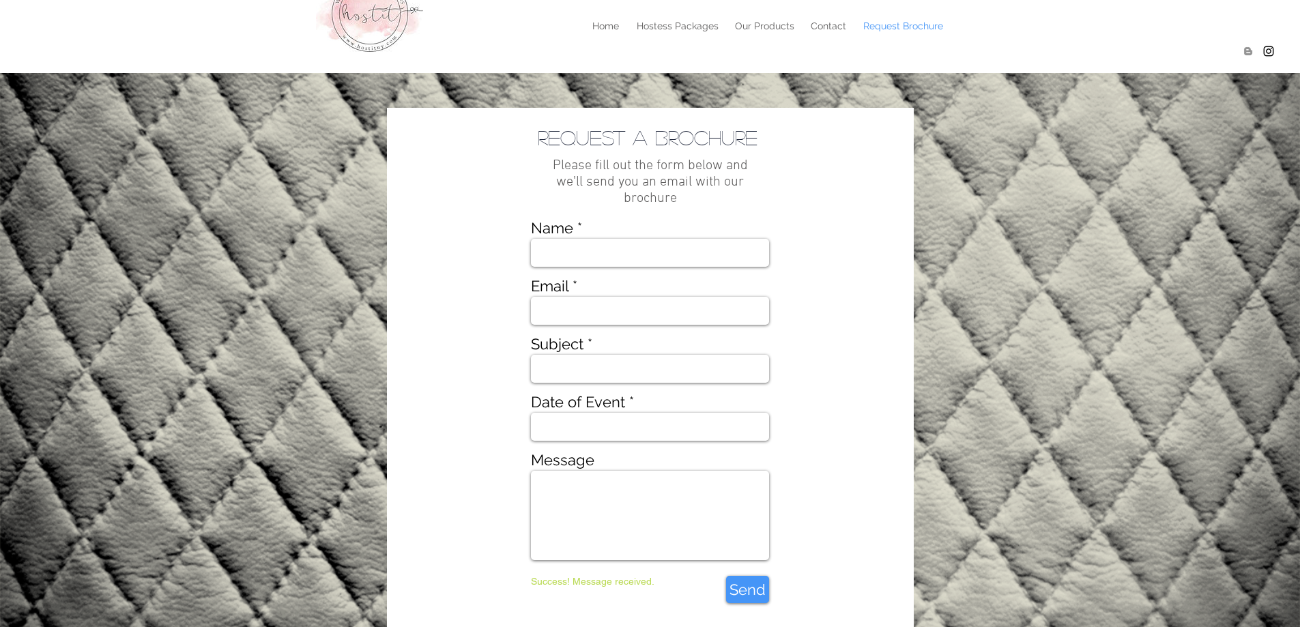
scroll to position [0, 0]
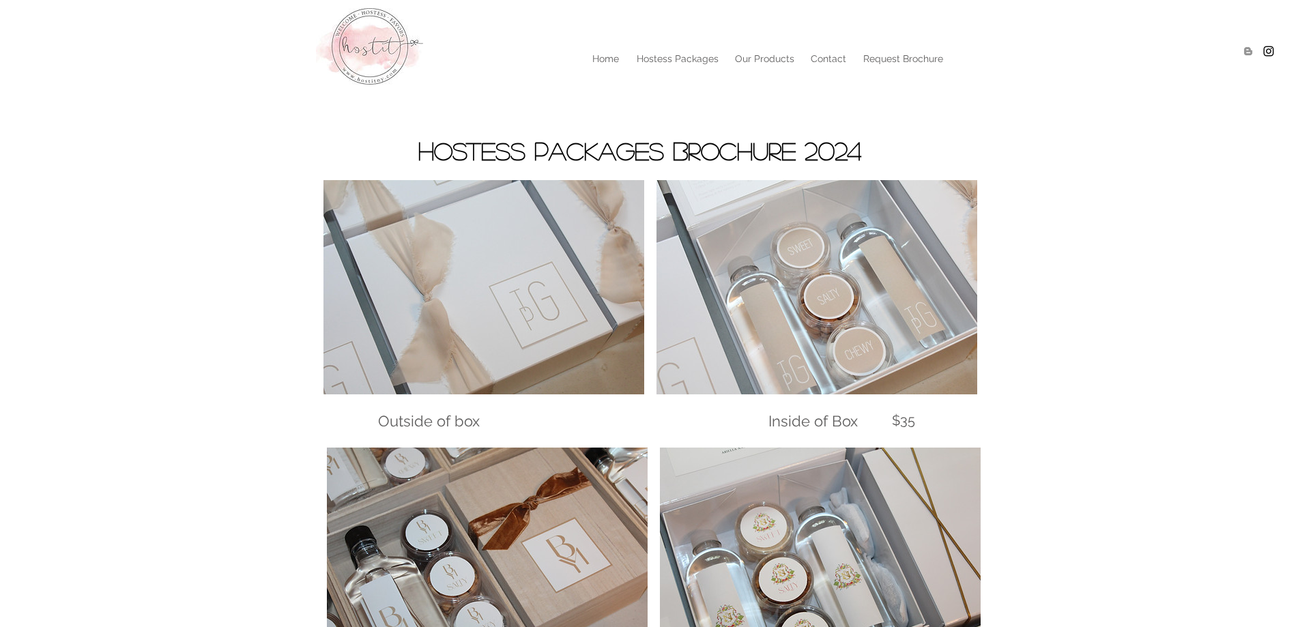
click at [444, 273] on img at bounding box center [484, 287] width 321 height 214
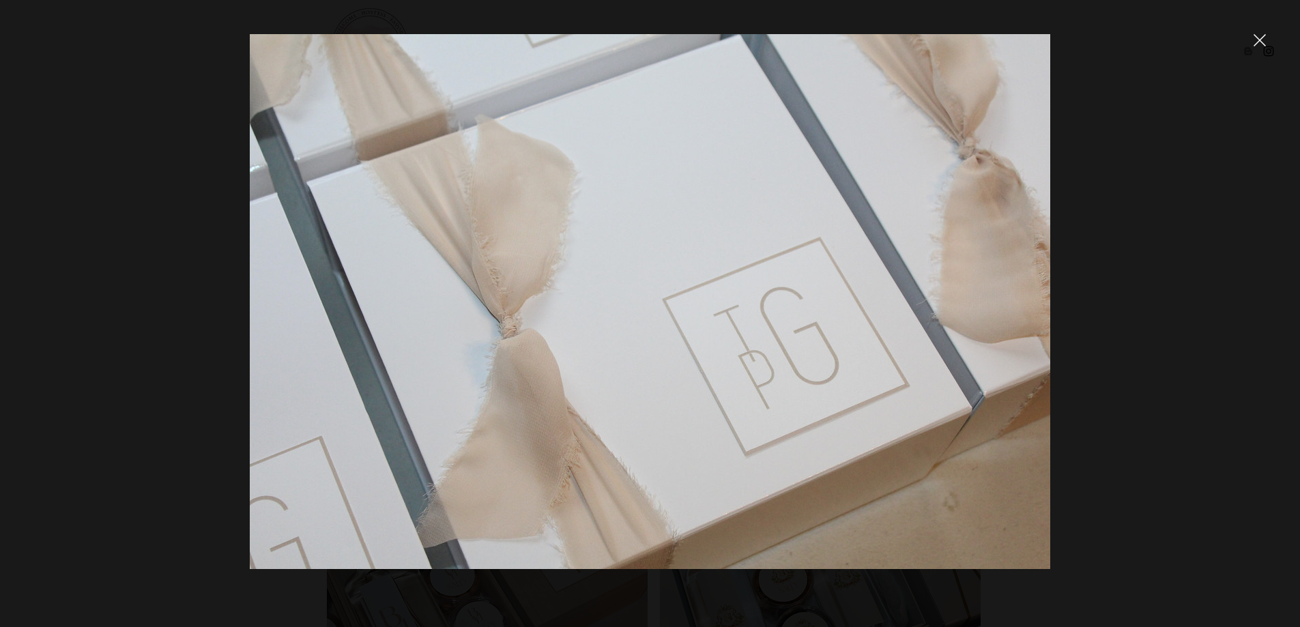
click at [1247, 217] on div at bounding box center [650, 313] width 1300 height 627
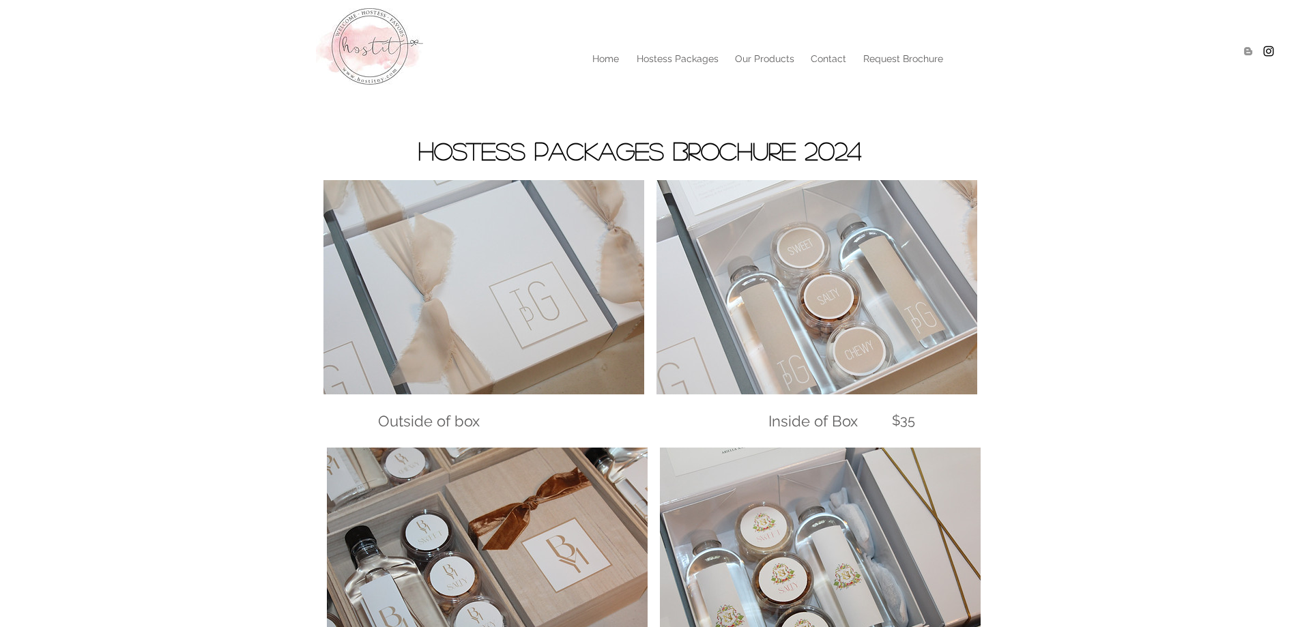
click at [954, 326] on img at bounding box center [817, 287] width 321 height 214
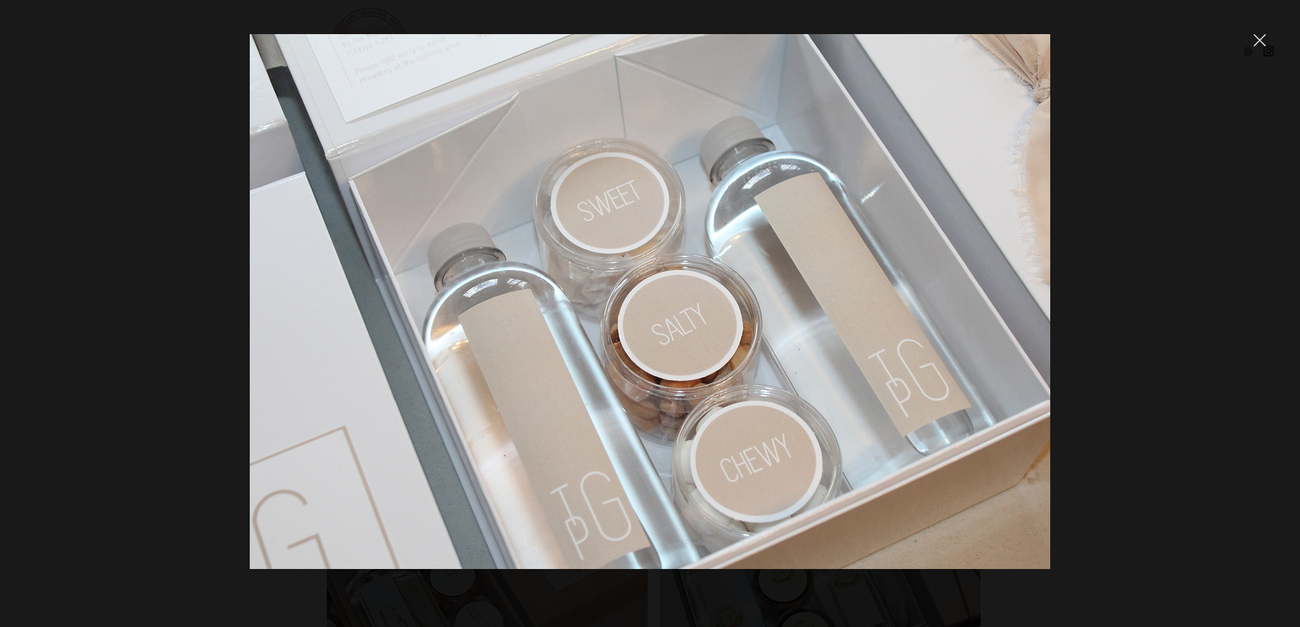
click at [1105, 210] on div at bounding box center [650, 313] width 1300 height 627
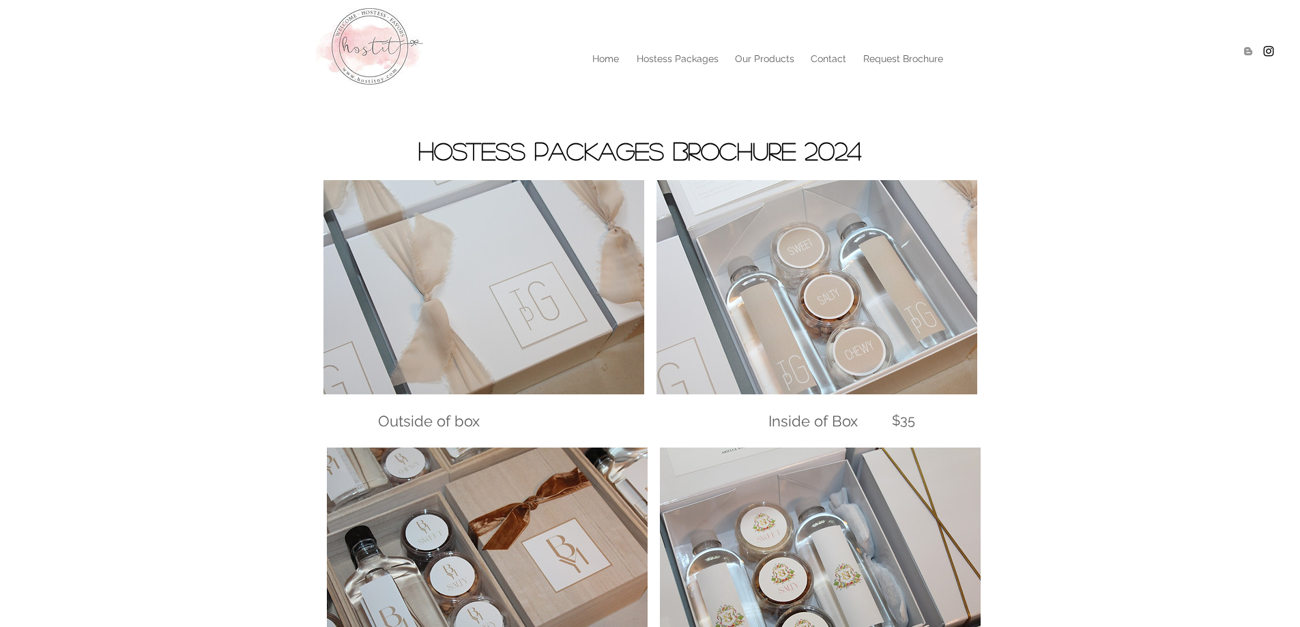
scroll to position [227, 0]
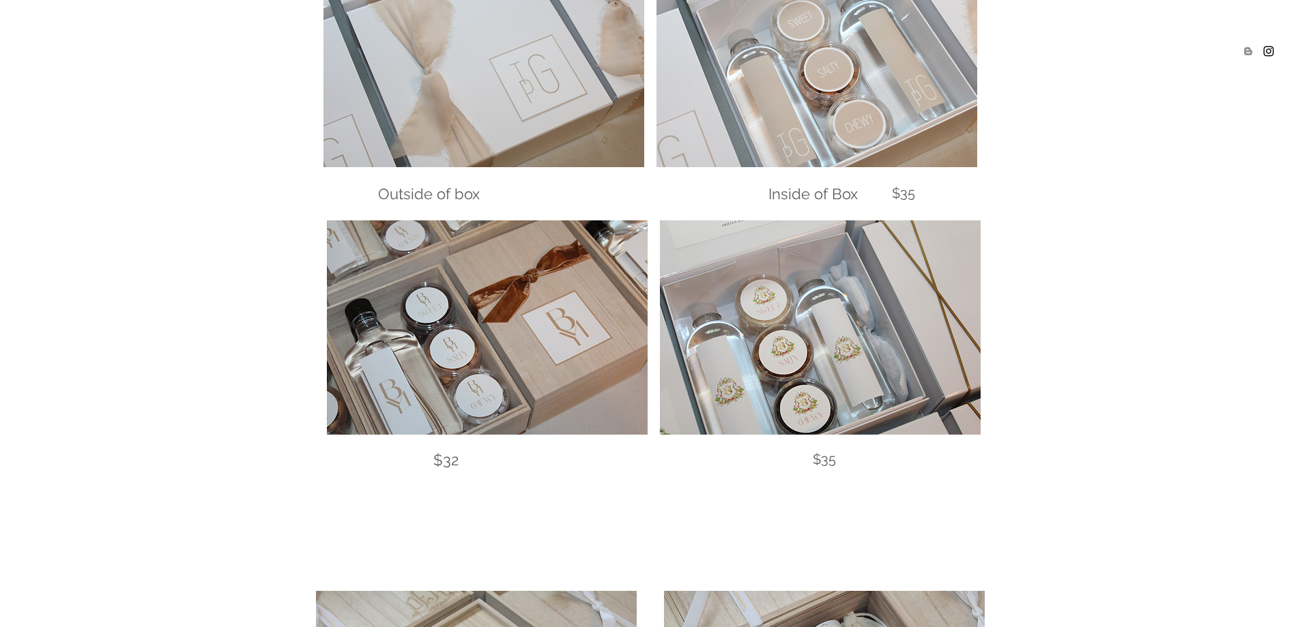
click at [940, 322] on img at bounding box center [820, 328] width 321 height 214
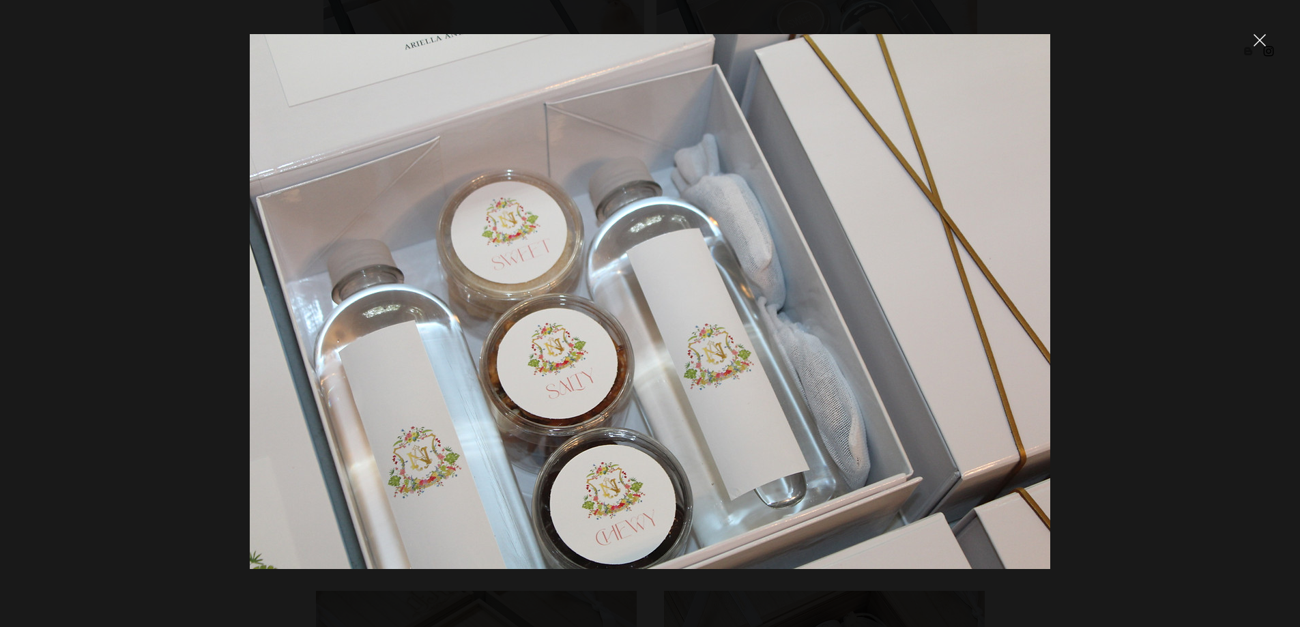
click at [1070, 264] on div at bounding box center [650, 313] width 1300 height 627
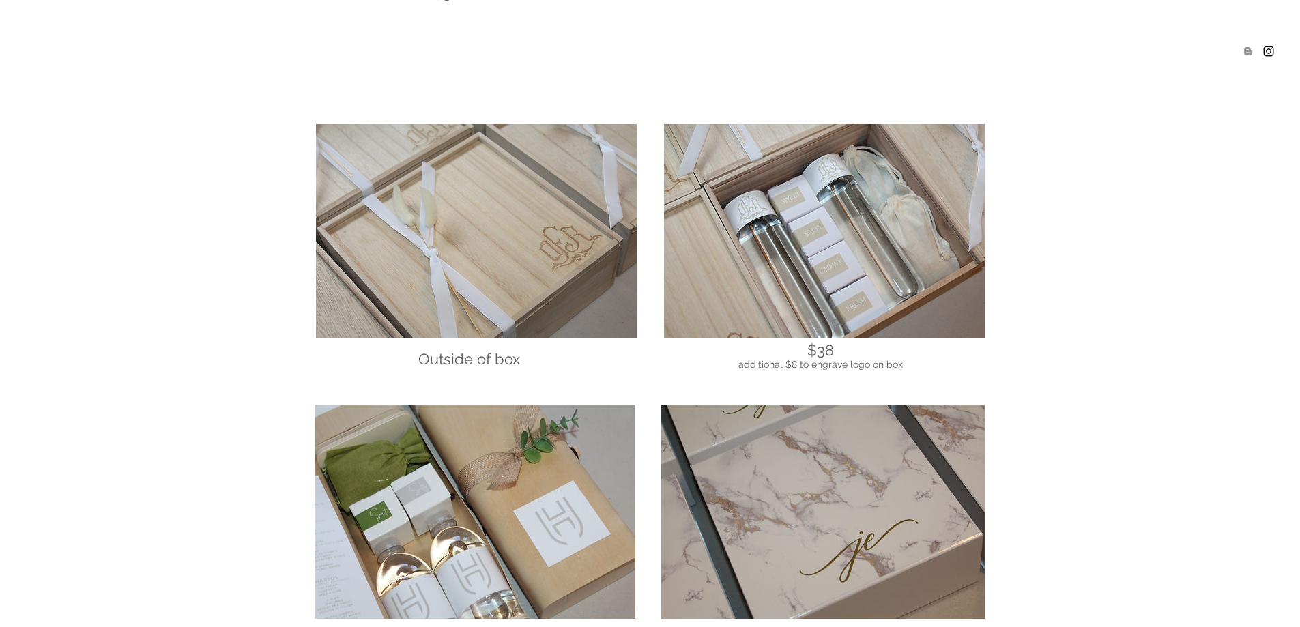
scroll to position [910, 0]
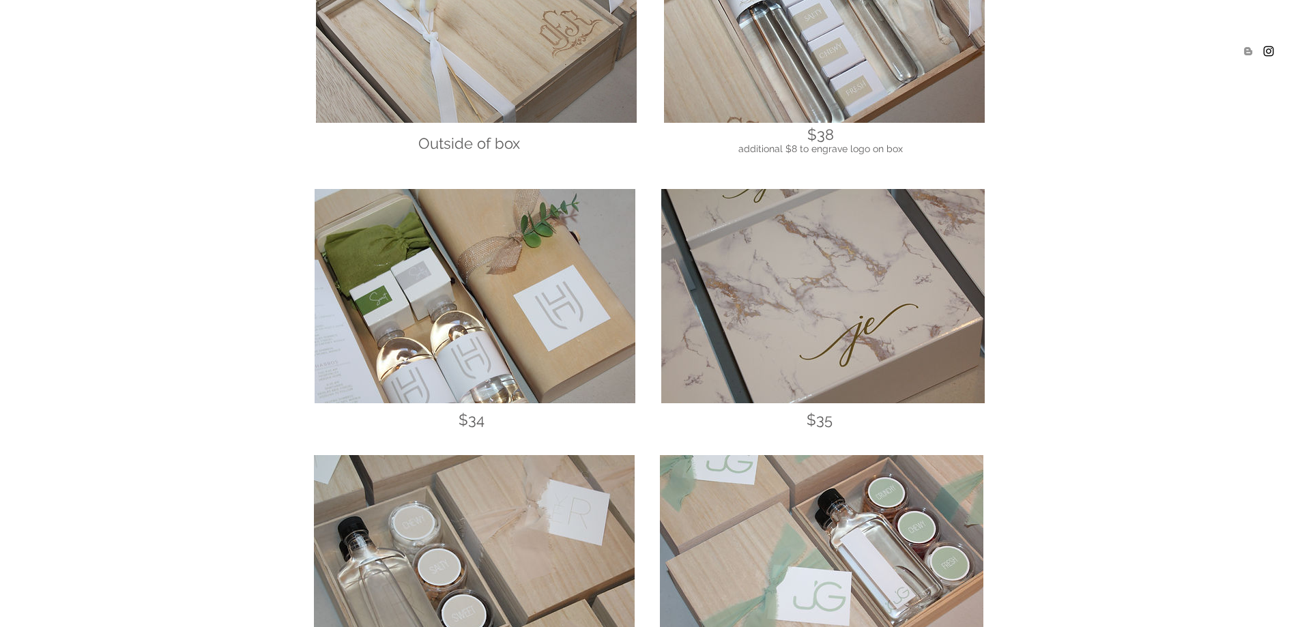
click at [414, 364] on img at bounding box center [475, 296] width 321 height 214
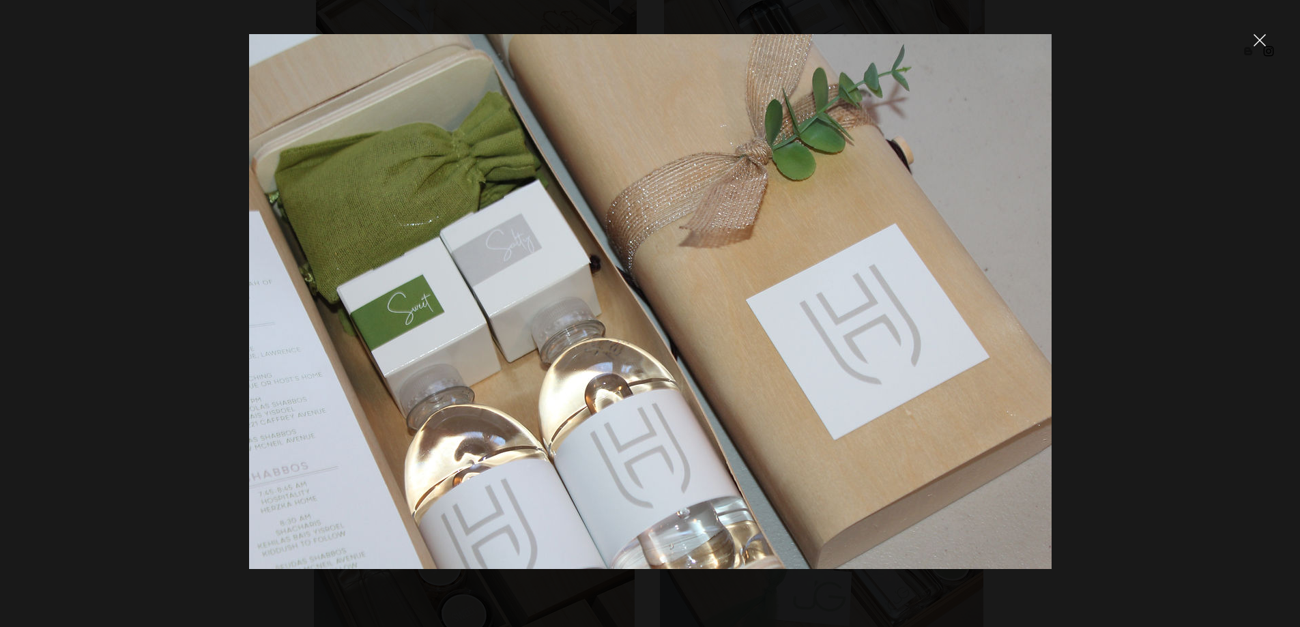
click at [264, 406] on img at bounding box center [650, 301] width 803 height 535
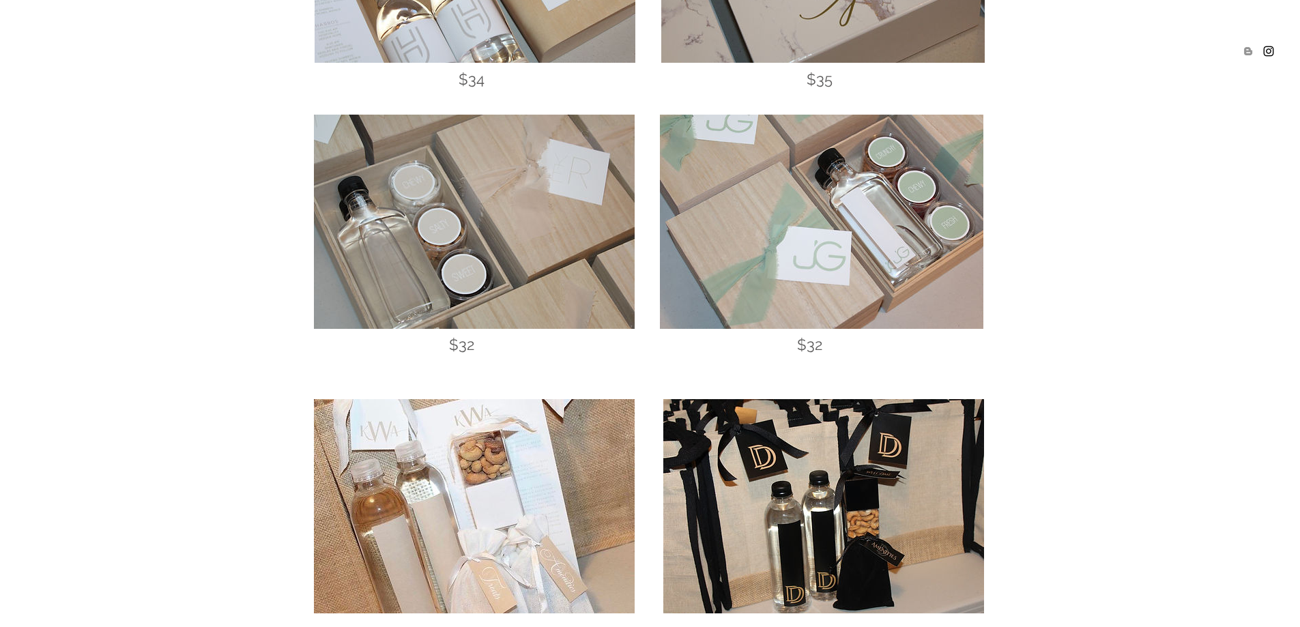
scroll to position [1251, 0]
click at [939, 183] on img at bounding box center [822, 221] width 324 height 214
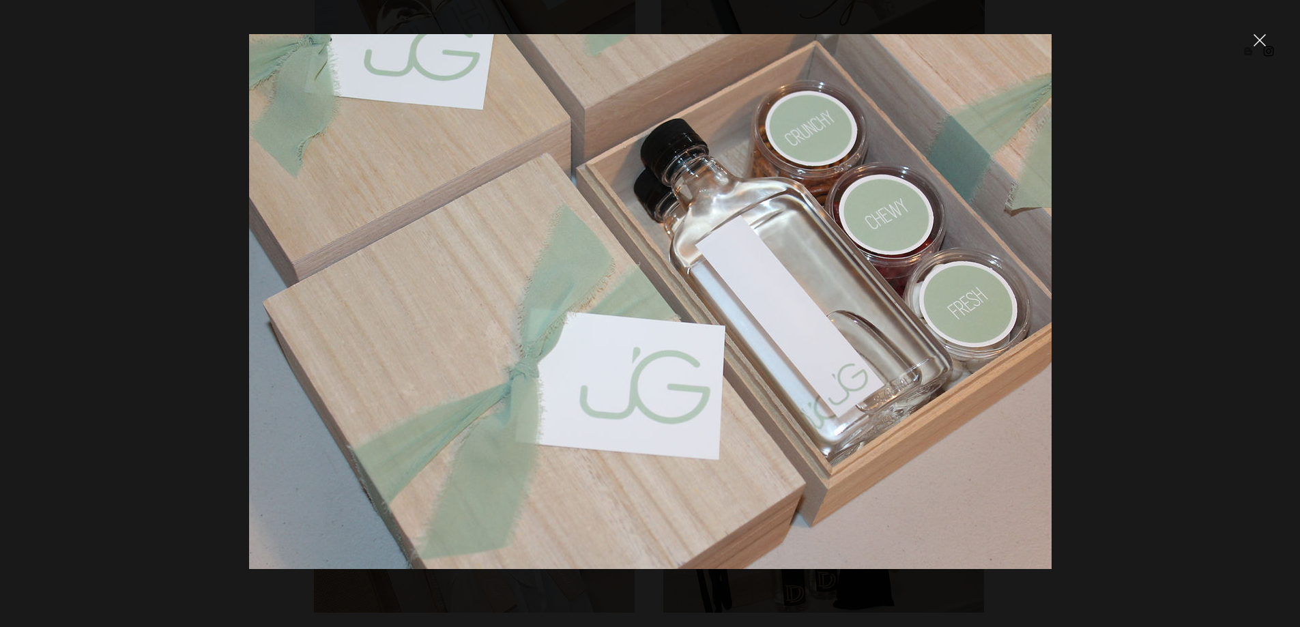
click at [1116, 304] on div at bounding box center [650, 313] width 1300 height 627
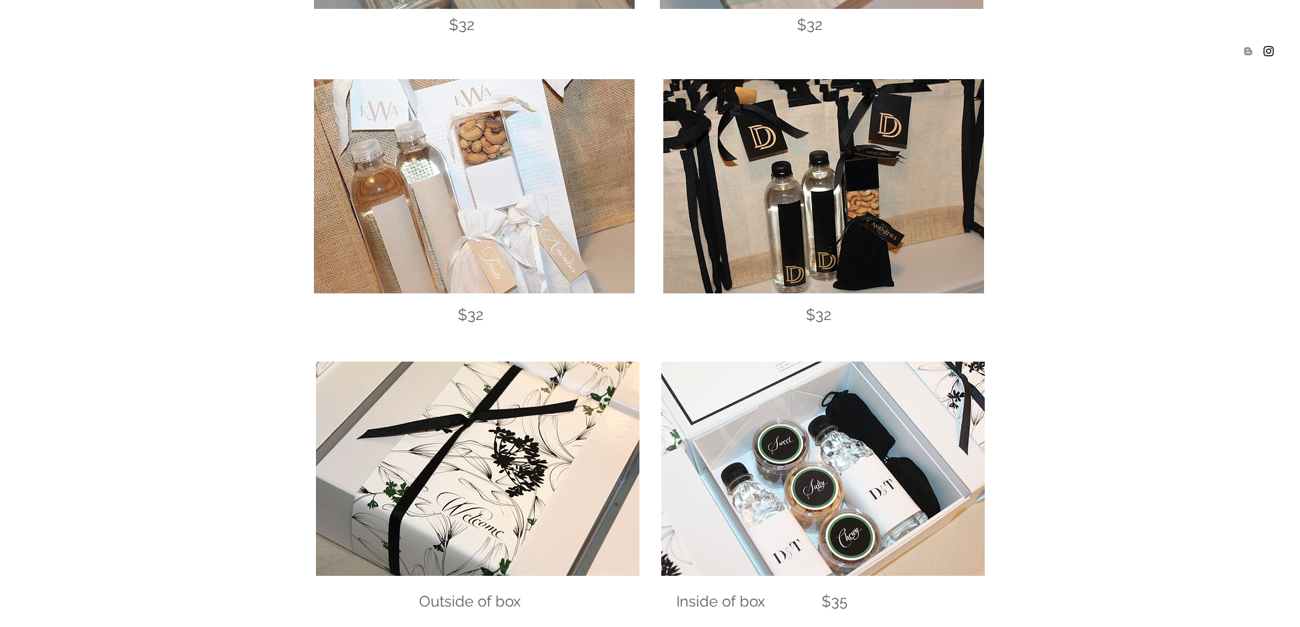
scroll to position [1365, 0]
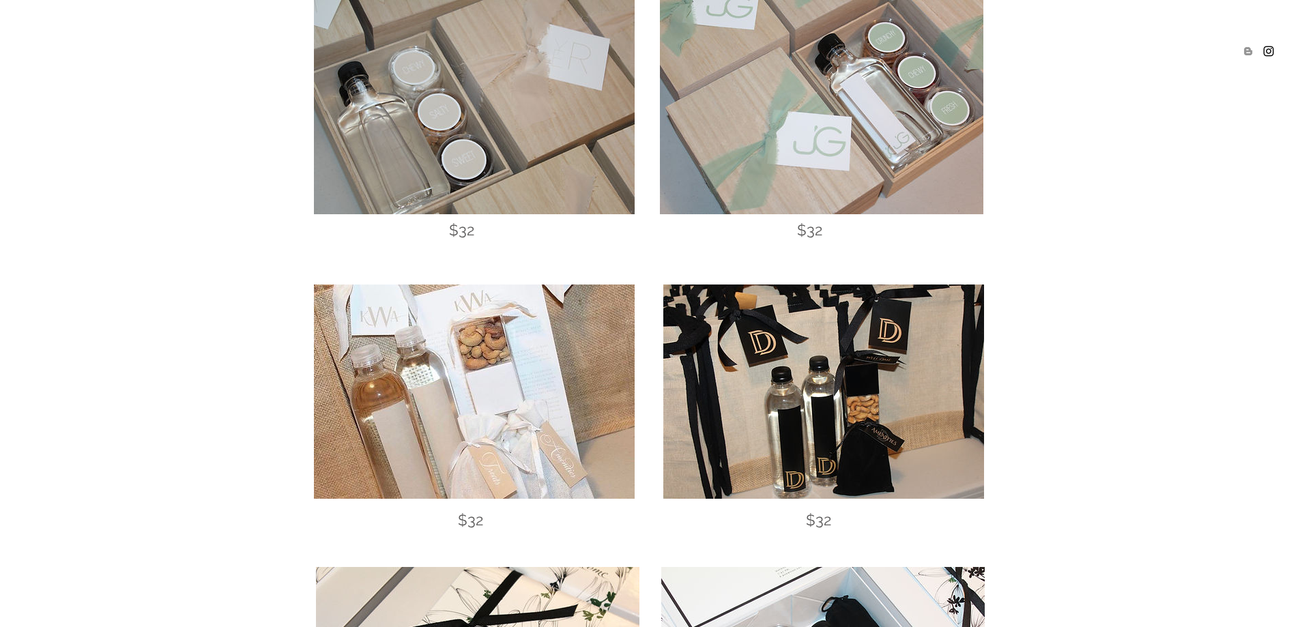
click at [538, 394] on img at bounding box center [474, 392] width 321 height 214
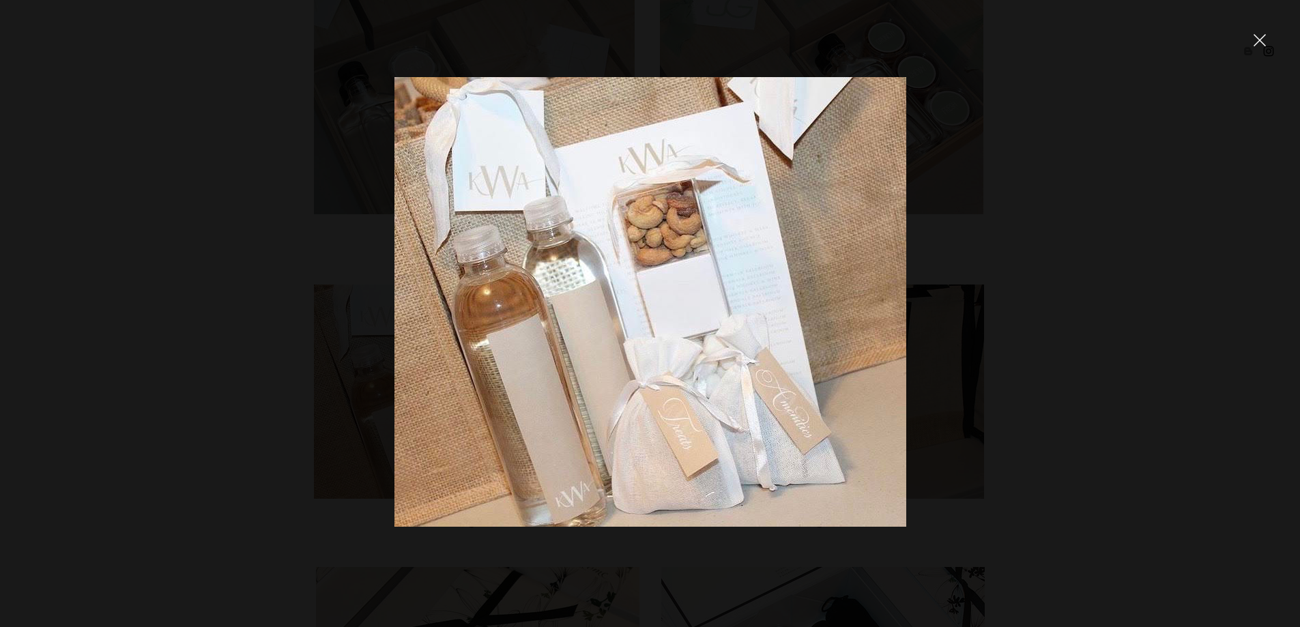
click at [167, 345] on div at bounding box center [650, 313] width 1300 height 627
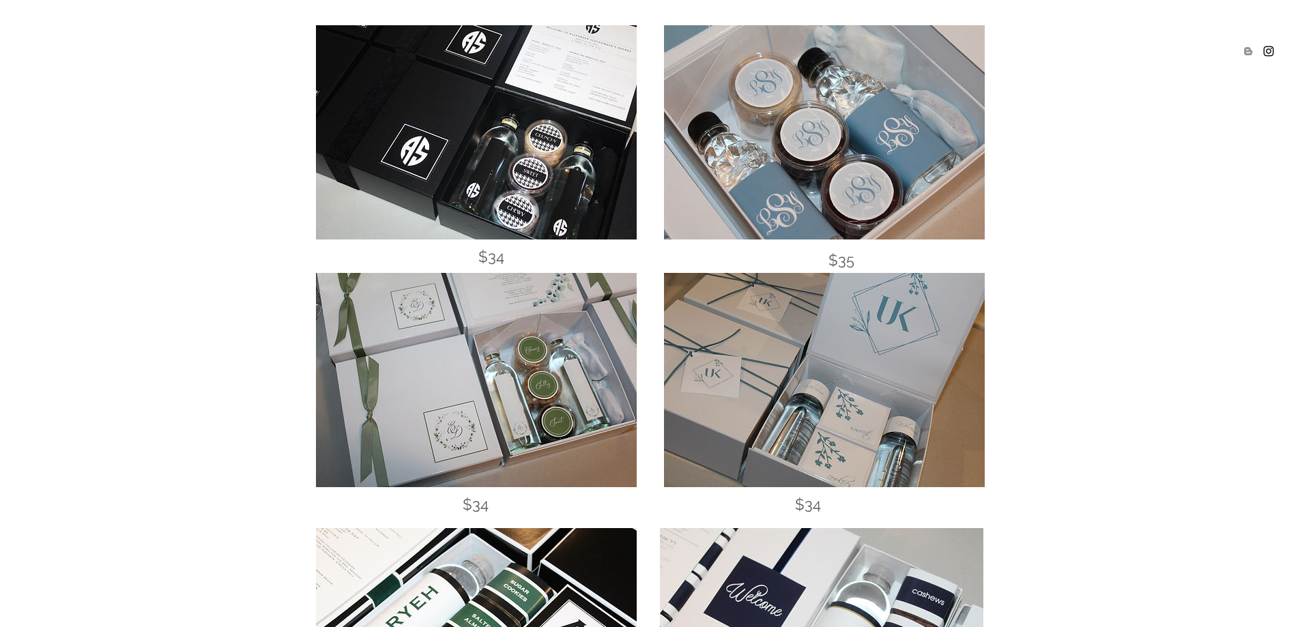
scroll to position [3641, 0]
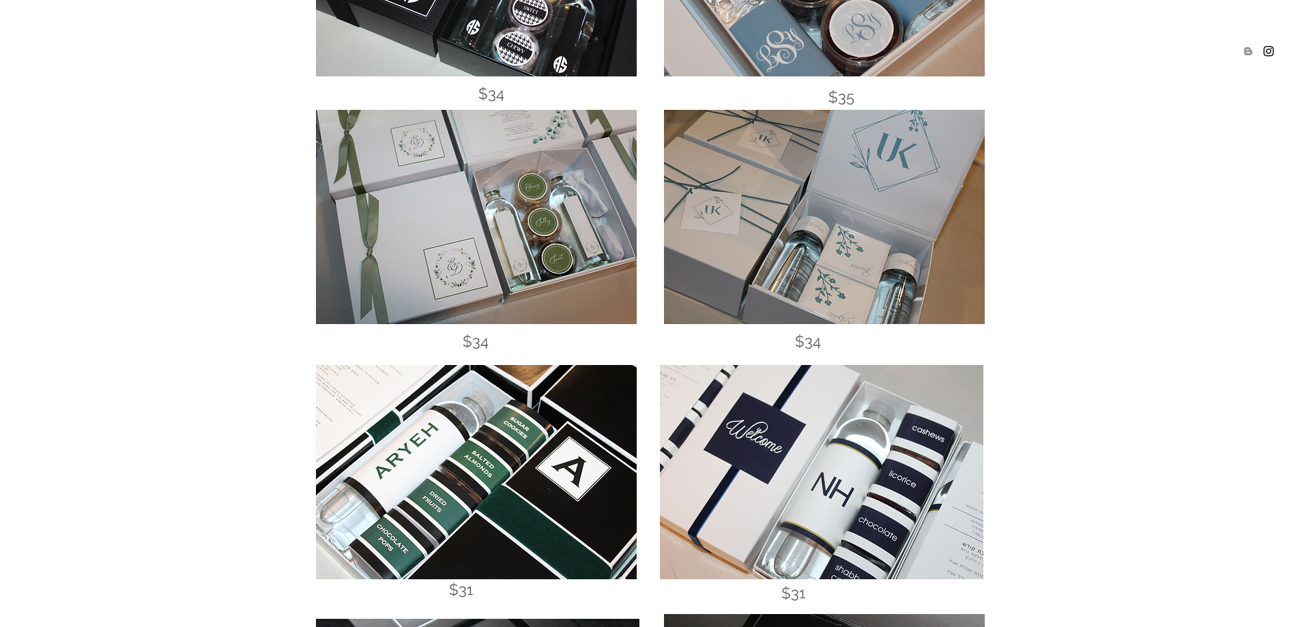
click at [473, 199] on img at bounding box center [476, 217] width 321 height 214
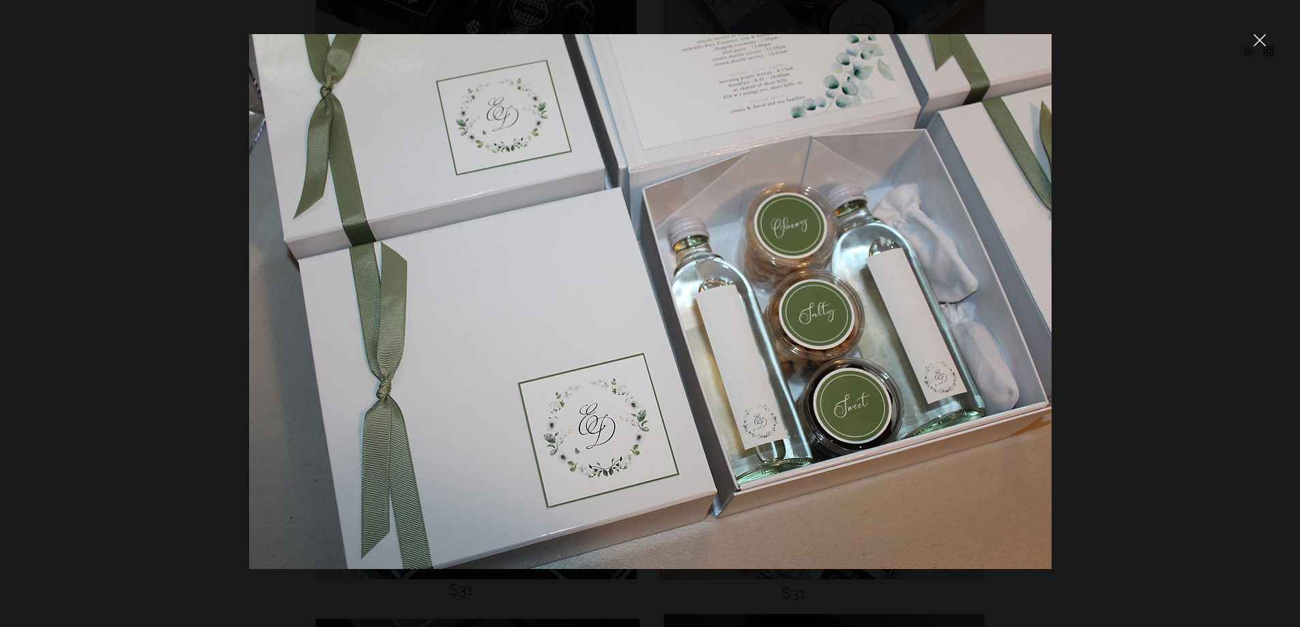
click at [154, 295] on div at bounding box center [650, 313] width 1300 height 627
